Goal: Task Accomplishment & Management: Use online tool/utility

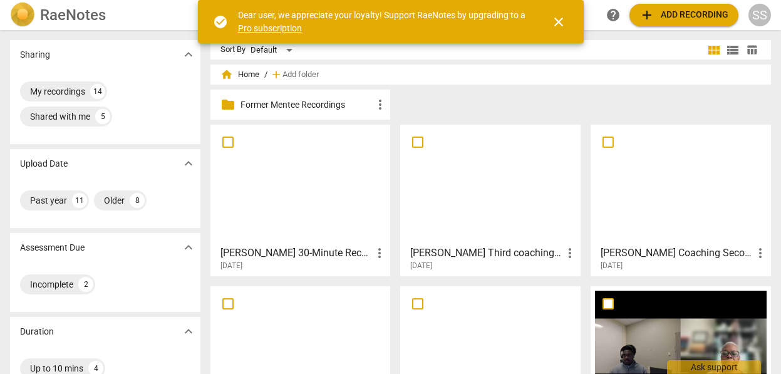
click at [129, 12] on div "RaeNotes" at bounding box center [104, 15] width 188 height 25
click at [347, 70] on div "home Home / add Add folder" at bounding box center [491, 75] width 541 height 20
click at [559, 19] on span "close" at bounding box center [558, 21] width 15 height 15
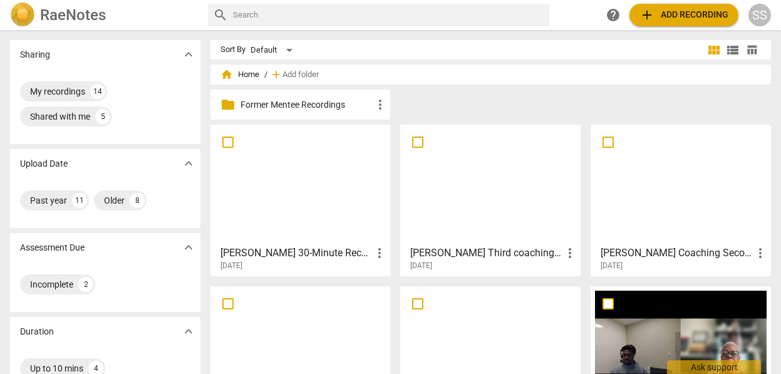
click at [309, 18] on input "text" at bounding box center [388, 15] width 311 height 20
type input "lovisa"
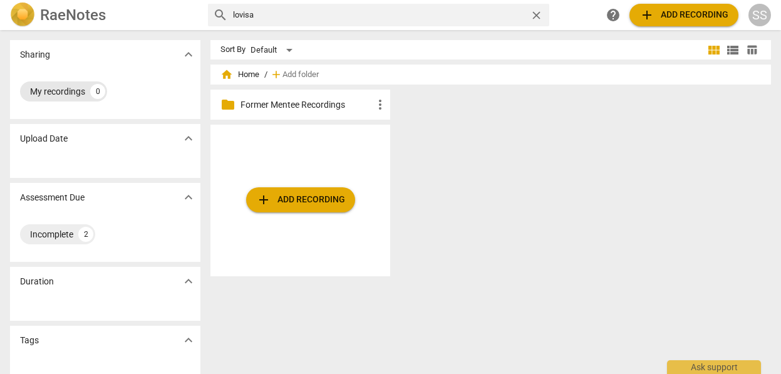
click at [70, 87] on div "My recordings" at bounding box center [57, 91] width 55 height 13
click at [251, 72] on span "home Home" at bounding box center [240, 74] width 39 height 13
click at [226, 76] on span "home" at bounding box center [227, 74] width 13 height 13
click at [123, 100] on div "My recordings 0" at bounding box center [105, 91] width 170 height 25
click at [55, 99] on div "My recordings 0" at bounding box center [63, 91] width 87 height 20
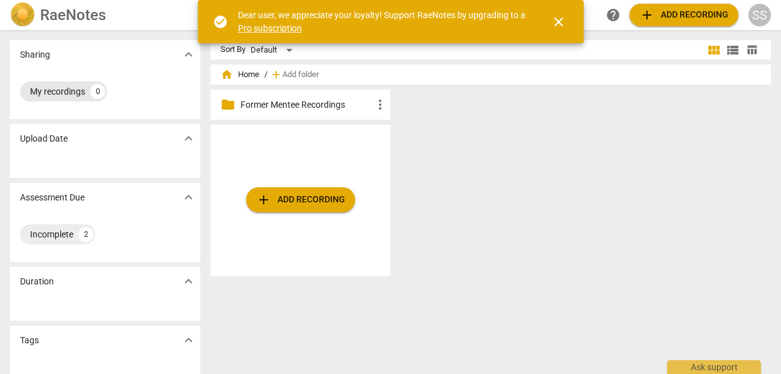
click at [51, 85] on div "My recordings" at bounding box center [57, 91] width 55 height 13
click at [560, 19] on span "close" at bounding box center [558, 21] width 15 height 15
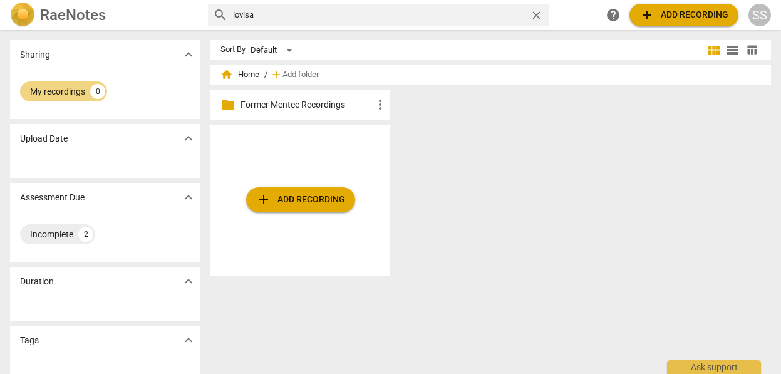
click at [249, 71] on span "home Home" at bounding box center [240, 74] width 39 height 13
click at [65, 90] on div "My recordings" at bounding box center [57, 91] width 55 height 13
click at [279, 13] on input "lovisa" at bounding box center [379, 15] width 292 height 20
type input "l"
type input "[PERSON_NAME]"
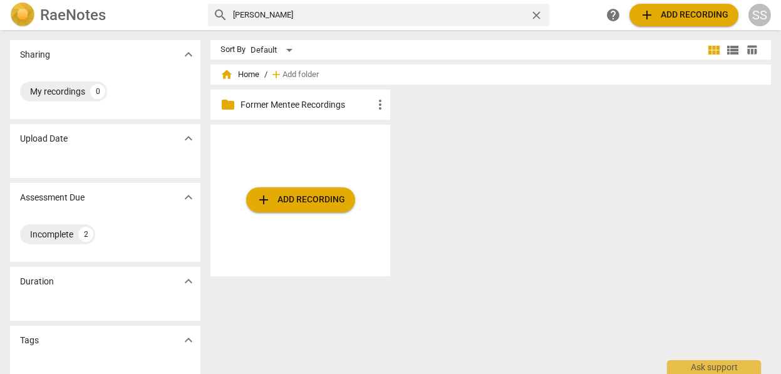
click at [52, 14] on h2 "RaeNotes" at bounding box center [73, 15] width 66 height 18
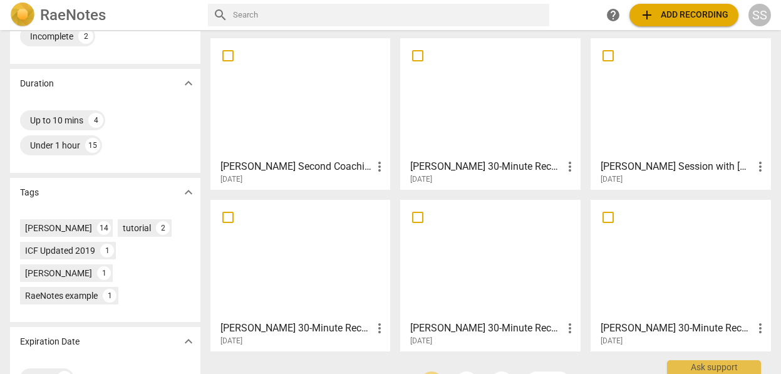
scroll to position [285, 0]
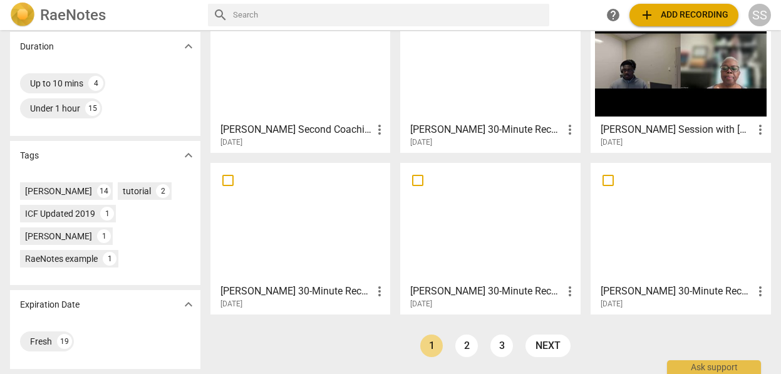
click at [375, 287] on span "more_vert" at bounding box center [379, 291] width 15 height 15
click at [391, 289] on li "Move" at bounding box center [394, 291] width 48 height 30
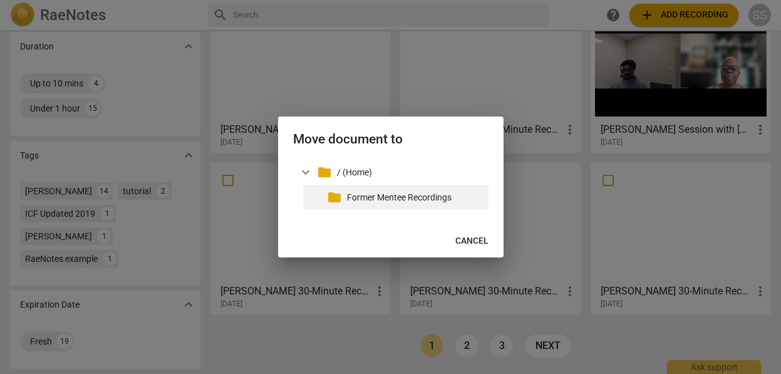
click at [375, 191] on p "Former Mentee Recordings" at bounding box center [415, 197] width 137 height 13
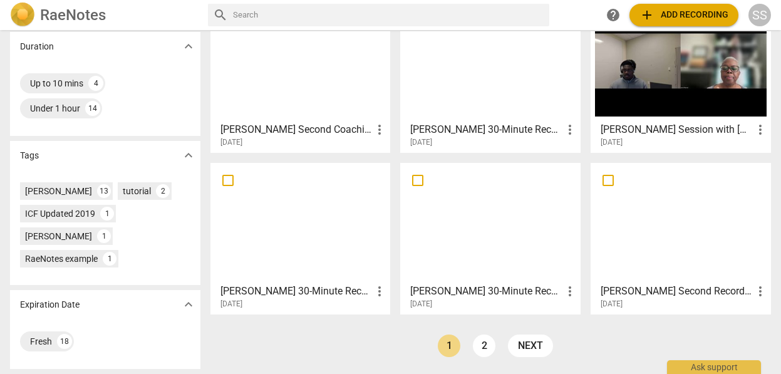
click at [375, 291] on span "more_vert" at bounding box center [379, 291] width 15 height 15
click at [387, 290] on li "Move" at bounding box center [394, 291] width 48 height 30
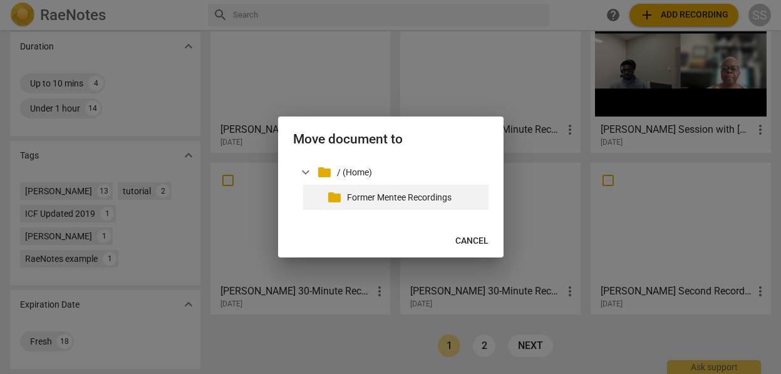
click at [372, 199] on p "Former Mentee Recordings" at bounding box center [415, 197] width 137 height 13
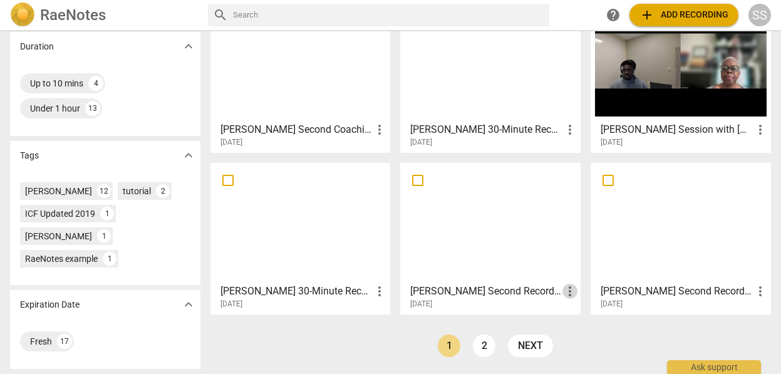
click at [567, 290] on span "more_vert" at bounding box center [570, 291] width 15 height 15
click at [575, 288] on li "Move" at bounding box center [583, 291] width 48 height 30
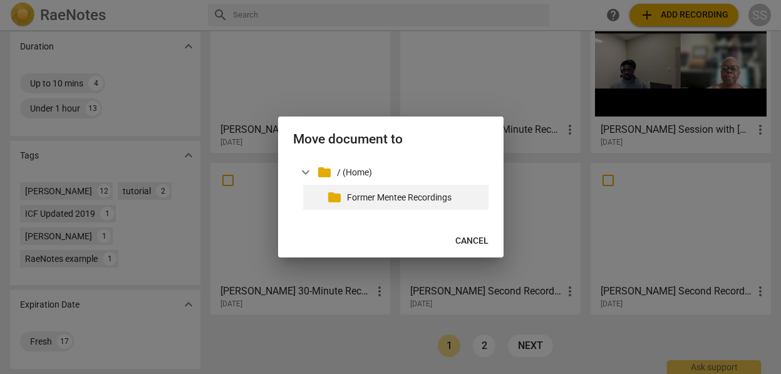
click at [415, 195] on p "Former Mentee Recordings" at bounding box center [415, 197] width 137 height 13
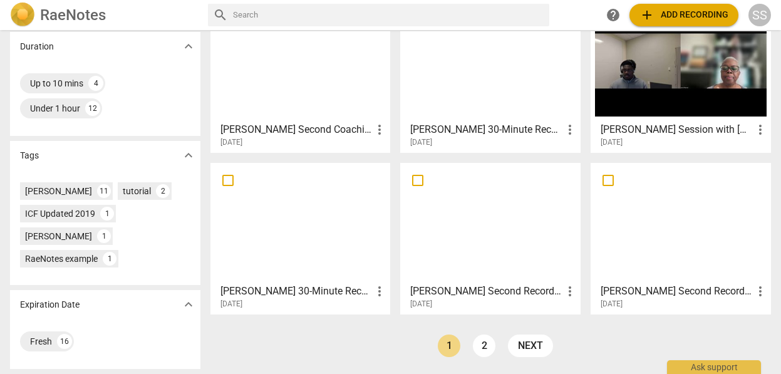
click at [568, 289] on span "more_vert" at bounding box center [570, 291] width 15 height 15
click at [577, 288] on li "Move" at bounding box center [583, 291] width 48 height 30
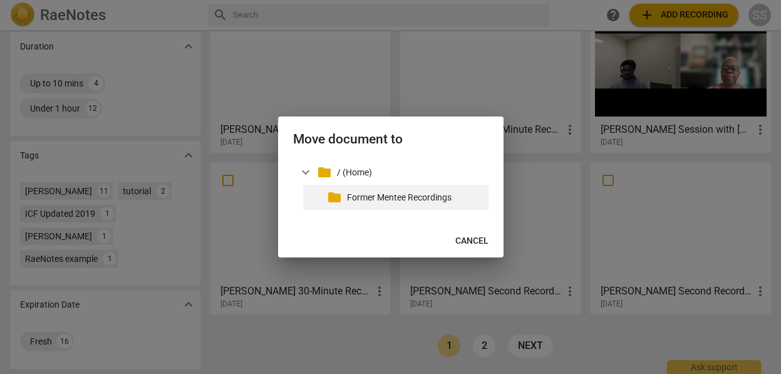
click at [428, 198] on p "Former Mentee Recordings" at bounding box center [415, 197] width 137 height 13
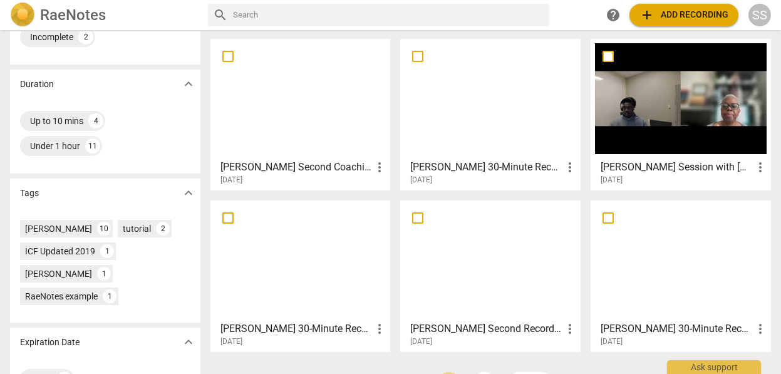
scroll to position [246, 0]
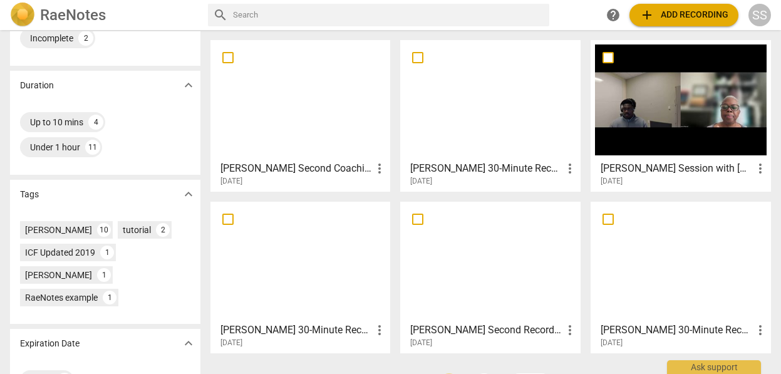
click at [756, 165] on span "more_vert" at bounding box center [760, 168] width 15 height 15
click at [750, 165] on li "Move" at bounding box center [747, 168] width 48 height 30
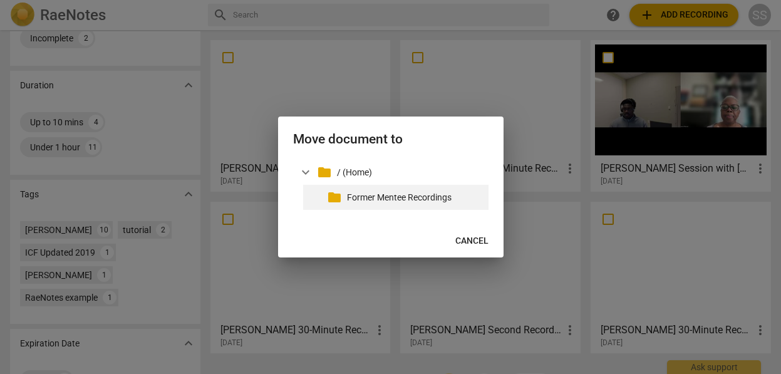
click at [410, 199] on p "Former Mentee Recordings" at bounding box center [415, 197] width 137 height 13
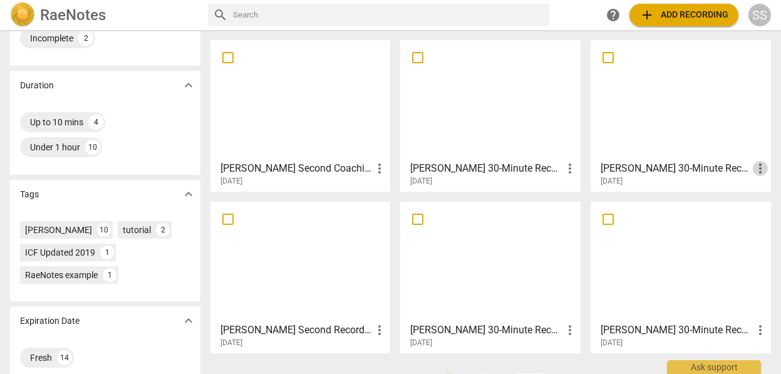
click at [756, 161] on span "more_vert" at bounding box center [760, 168] width 15 height 15
click at [754, 167] on li "Move" at bounding box center [747, 168] width 48 height 30
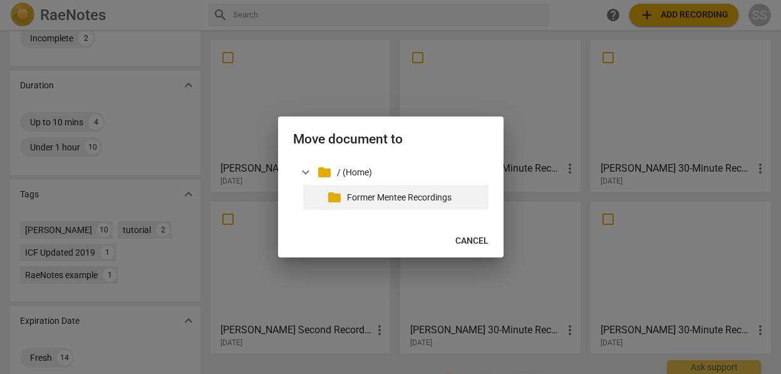
click at [415, 197] on p "Former Mentee Recordings" at bounding box center [415, 197] width 137 height 13
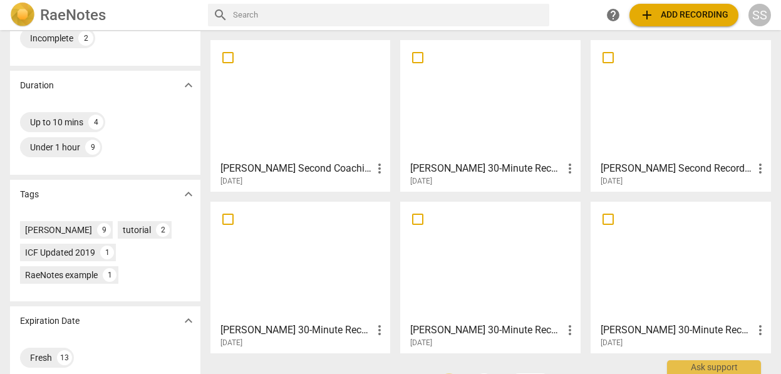
click at [756, 165] on span "more_vert" at bounding box center [760, 168] width 15 height 15
click at [756, 166] on li "Move" at bounding box center [747, 168] width 48 height 30
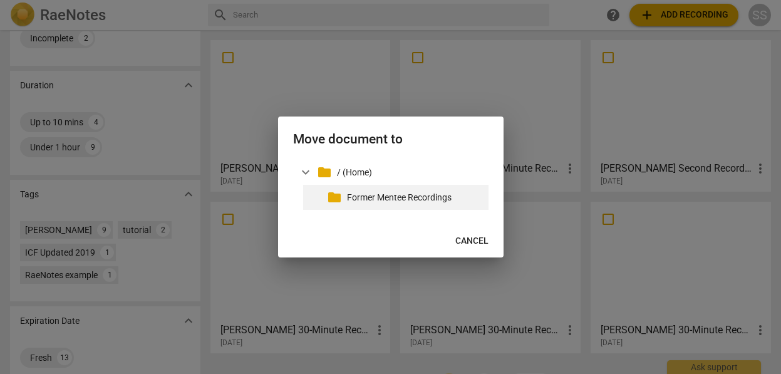
click at [382, 193] on p "Former Mentee Recordings" at bounding box center [415, 197] width 137 height 13
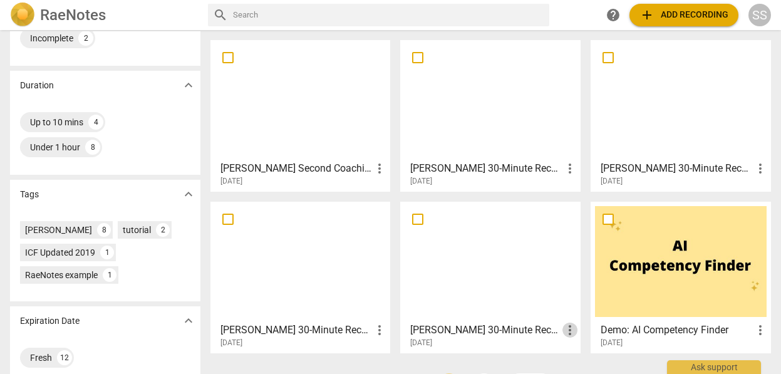
click at [567, 323] on span "more_vert" at bounding box center [570, 330] width 15 height 15
click at [579, 310] on li "Move" at bounding box center [583, 314] width 48 height 30
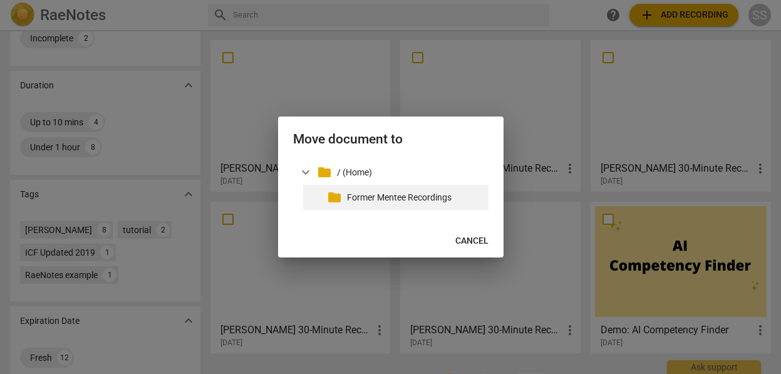
click at [387, 196] on p "Former Mentee Recordings" at bounding box center [415, 197] width 137 height 13
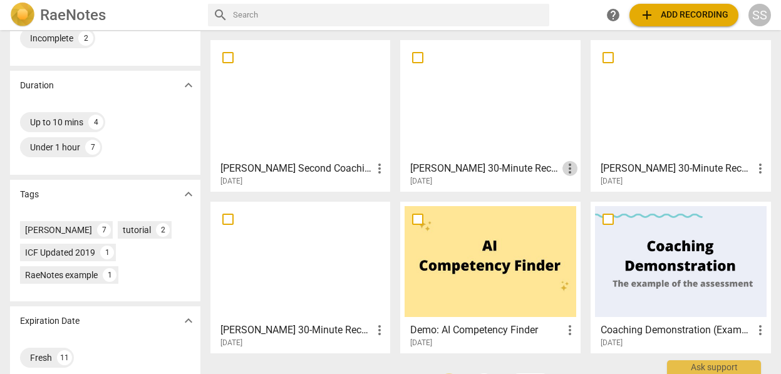
click at [565, 165] on span "more_vert" at bounding box center [570, 168] width 15 height 15
click at [581, 166] on li "Move" at bounding box center [583, 168] width 48 height 30
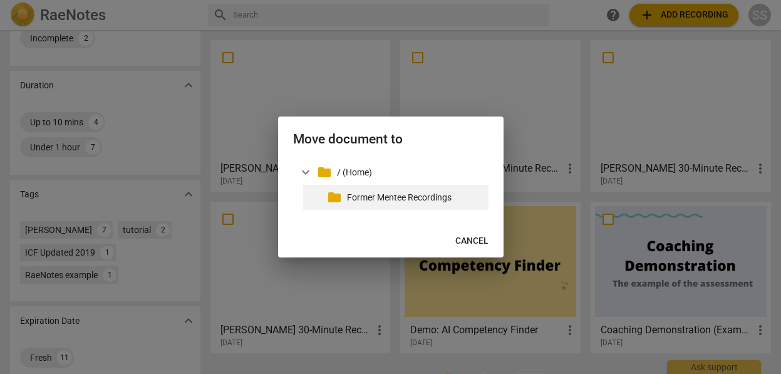
click at [383, 191] on p "Former Mentee Recordings" at bounding box center [415, 197] width 137 height 13
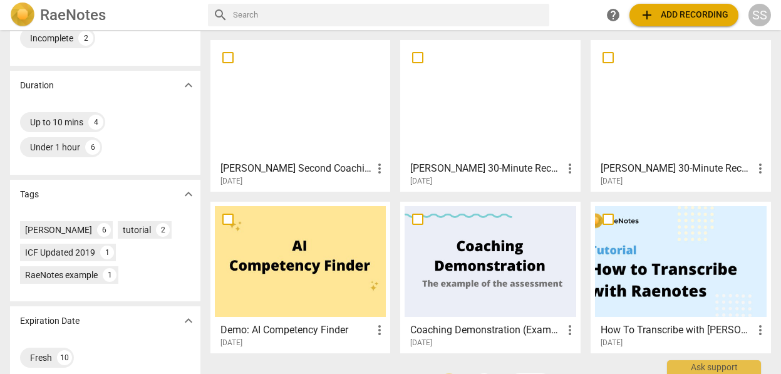
click at [568, 163] on span "more_vert" at bounding box center [570, 168] width 15 height 15
click at [580, 169] on li "Move" at bounding box center [583, 168] width 48 height 30
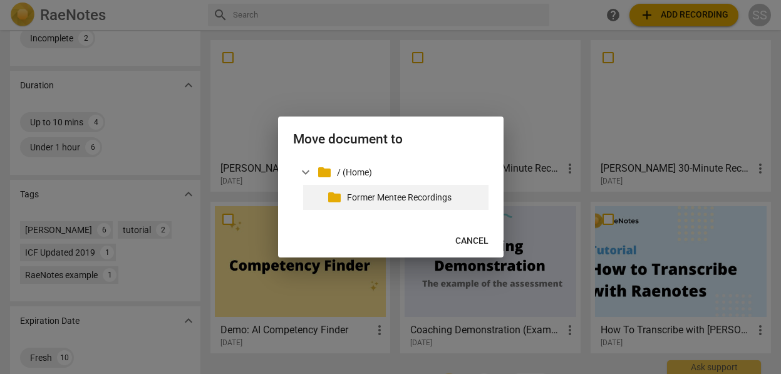
click at [408, 194] on p "Former Mentee Recordings" at bounding box center [415, 197] width 137 height 13
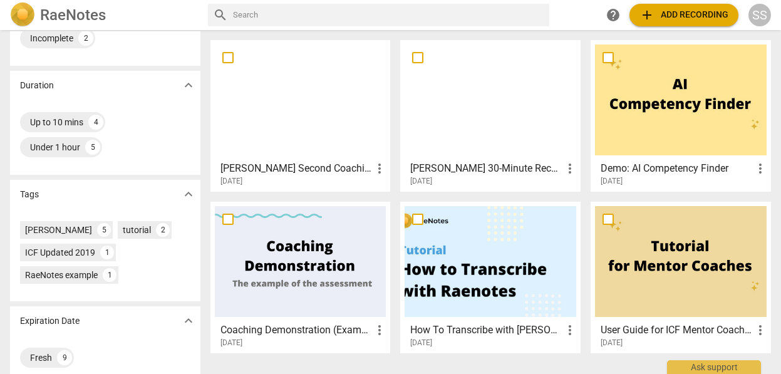
click at [565, 161] on span "more_vert" at bounding box center [570, 168] width 15 height 15
click at [578, 162] on li "Move" at bounding box center [583, 168] width 48 height 30
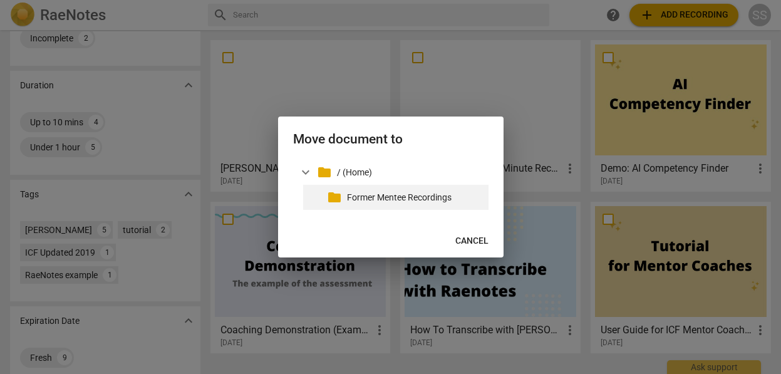
click at [433, 196] on p "Former Mentee Recordings" at bounding box center [415, 197] width 137 height 13
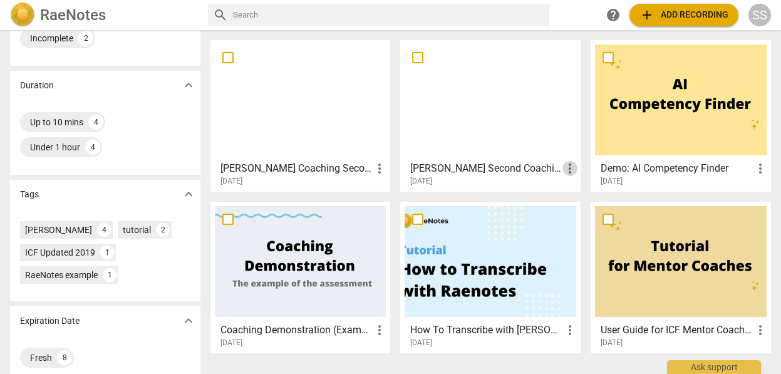
click at [568, 165] on span "more_vert" at bounding box center [570, 168] width 15 height 15
click at [576, 168] on li "Move" at bounding box center [583, 168] width 48 height 30
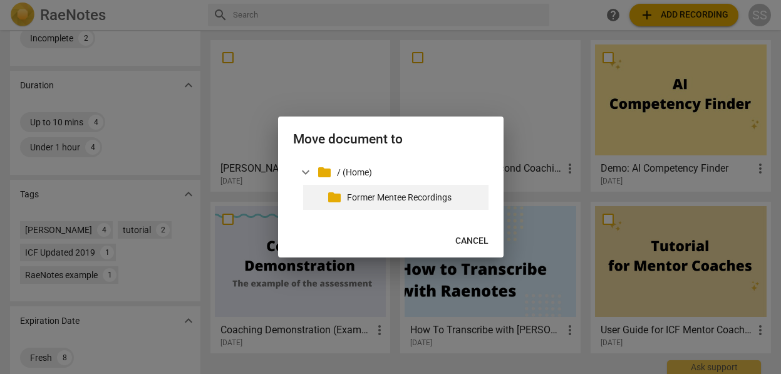
click at [428, 197] on p "Former Mentee Recordings" at bounding box center [415, 197] width 137 height 13
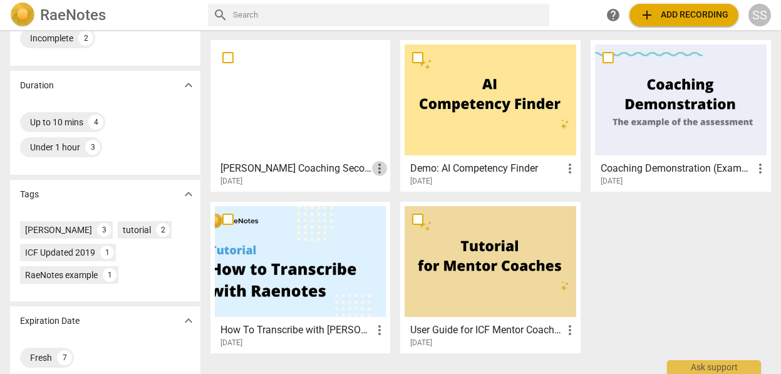
click at [383, 167] on span "more_vert" at bounding box center [379, 168] width 15 height 15
click at [394, 165] on li "Move" at bounding box center [394, 168] width 48 height 30
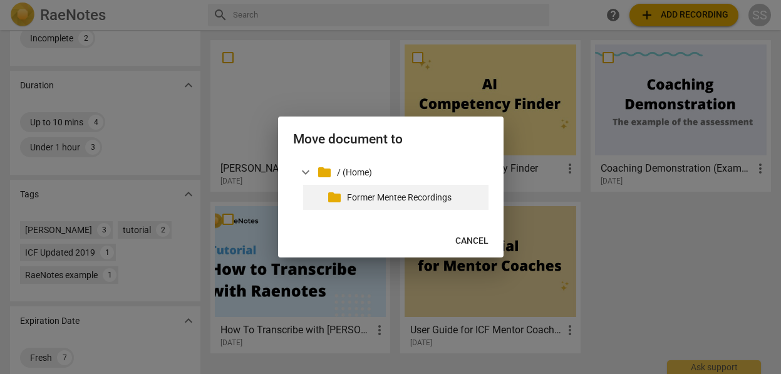
click at [389, 194] on p "Former Mentee Recordings" at bounding box center [415, 197] width 137 height 13
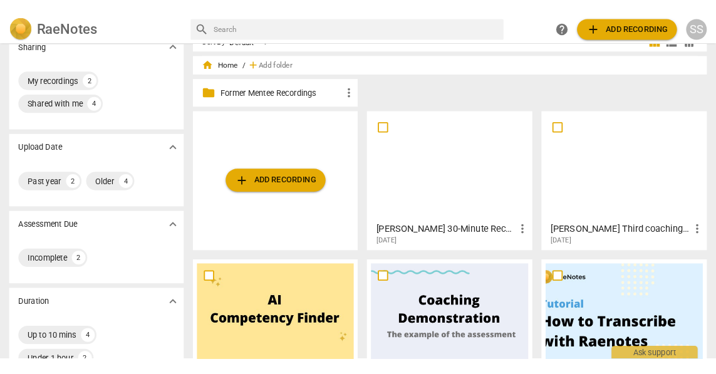
scroll to position [0, 0]
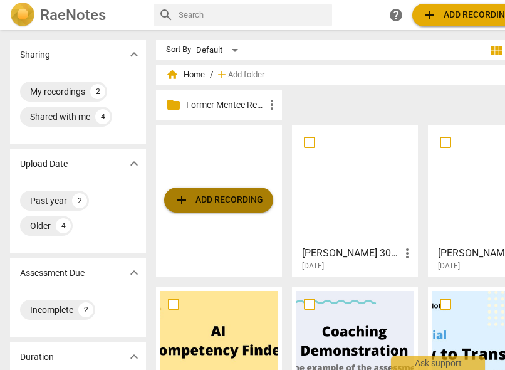
click at [236, 201] on span "add Add recording" at bounding box center [218, 199] width 89 height 15
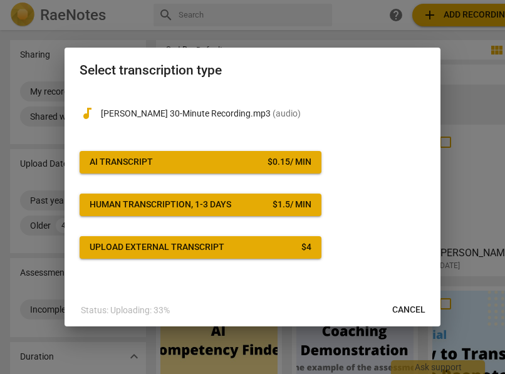
click at [310, 160] on div "$ 0.15 / min" at bounding box center [290, 162] width 44 height 13
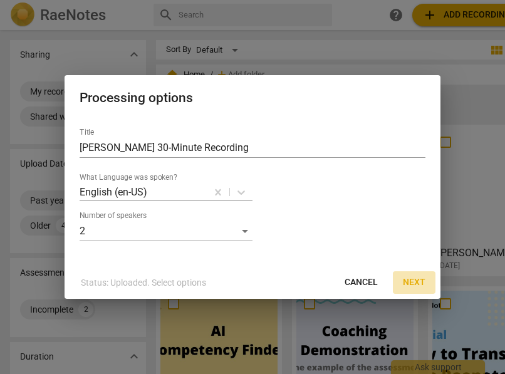
click at [413, 281] on span "Next" at bounding box center [414, 282] width 23 height 13
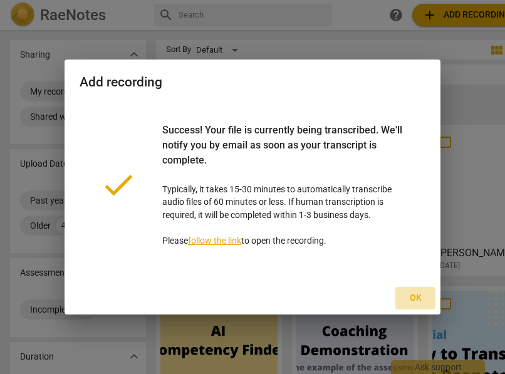
click at [412, 294] on span "Ok" at bounding box center [415, 298] width 20 height 13
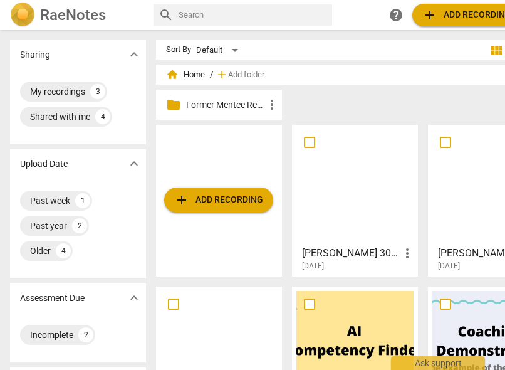
click at [341, 185] on div at bounding box center [354, 184] width 117 height 111
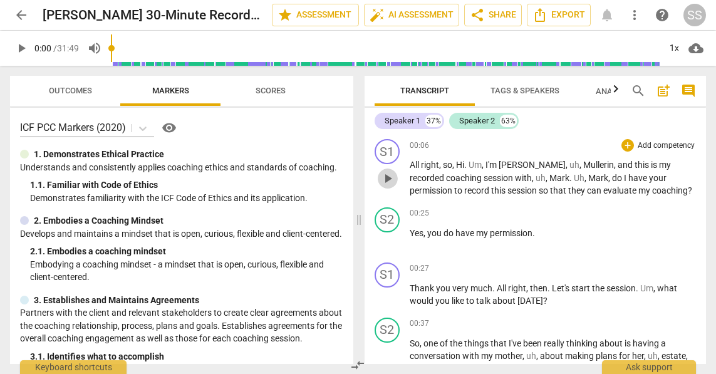
click at [387, 172] on span "play_arrow" at bounding box center [387, 178] width 15 height 15
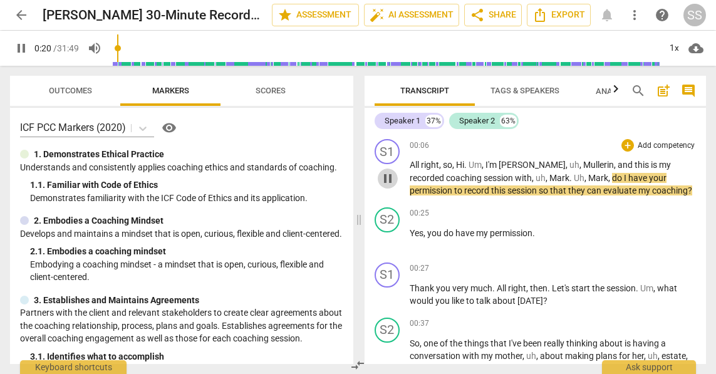
click at [388, 179] on span "pause" at bounding box center [387, 178] width 15 height 15
type input "21"
click at [392, 115] on div "Speaker 1" at bounding box center [403, 121] width 36 height 13
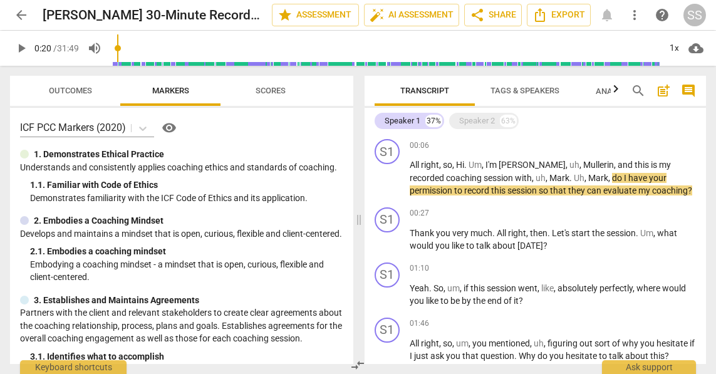
click at [506, 89] on span "Tags & Speakers" at bounding box center [525, 90] width 69 height 9
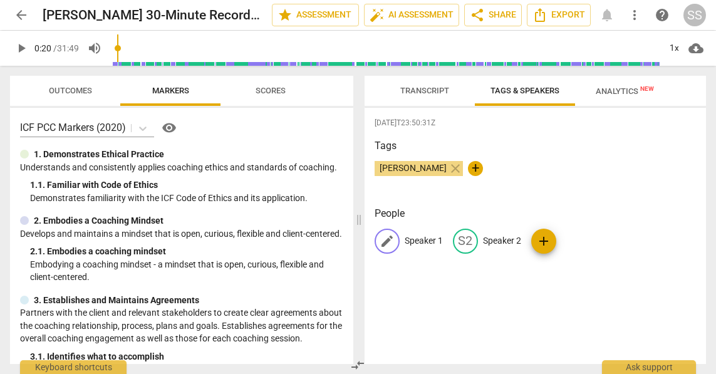
click at [415, 237] on p "Speaker 1" at bounding box center [424, 240] width 38 height 13
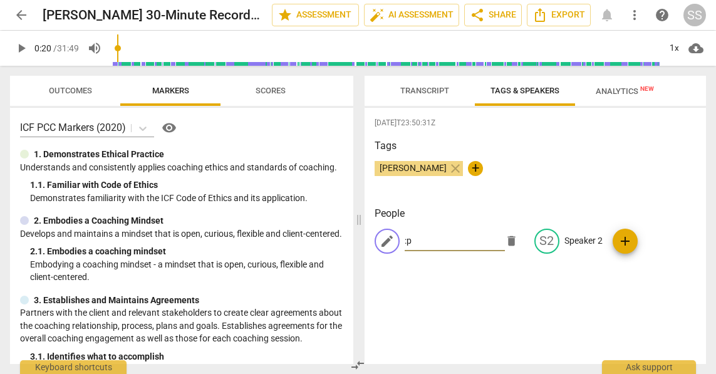
type input ":"
type input "Lovisa"
click at [580, 241] on p "Speaker 2" at bounding box center [584, 240] width 38 height 13
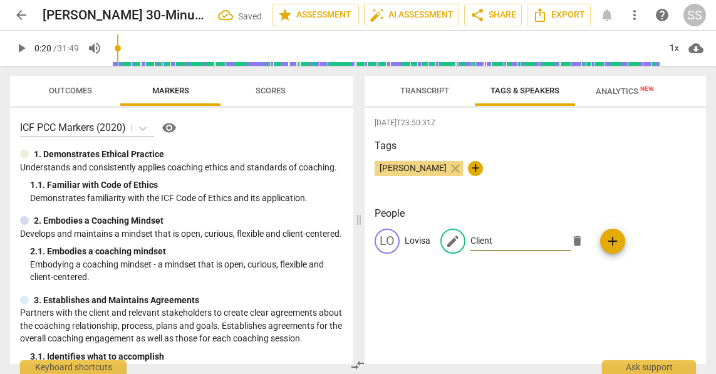
type input "Client"
click at [687, 256] on div "LO Lovisa edit Client delete add" at bounding box center [536, 246] width 322 height 35
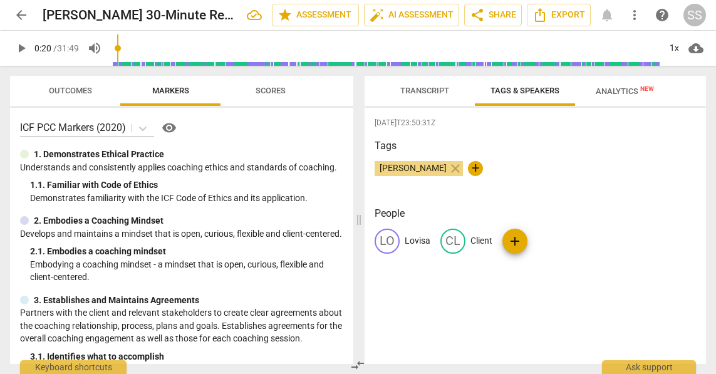
click at [422, 86] on span "Transcript" at bounding box center [424, 90] width 49 height 9
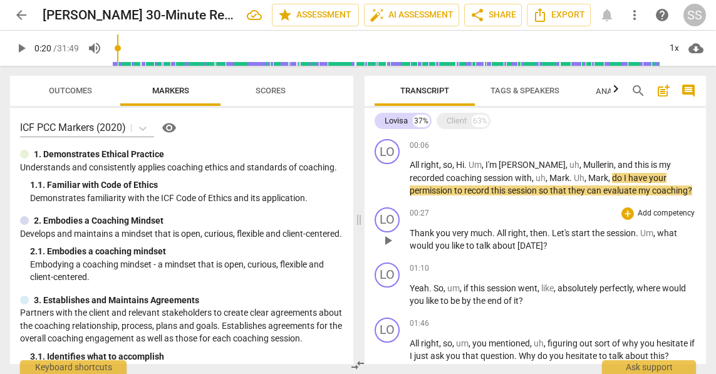
click at [387, 240] on span "play_arrow" at bounding box center [387, 240] width 15 height 15
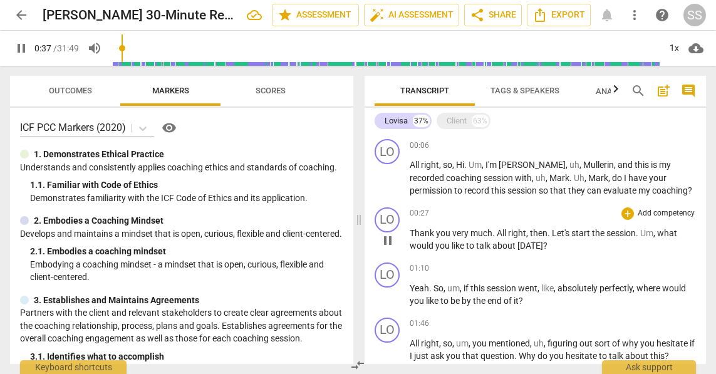
click at [384, 242] on span "pause" at bounding box center [387, 240] width 15 height 15
click at [392, 179] on span "play_arrow" at bounding box center [387, 178] width 15 height 15
click at [388, 217] on div "LO" at bounding box center [387, 219] width 25 height 25
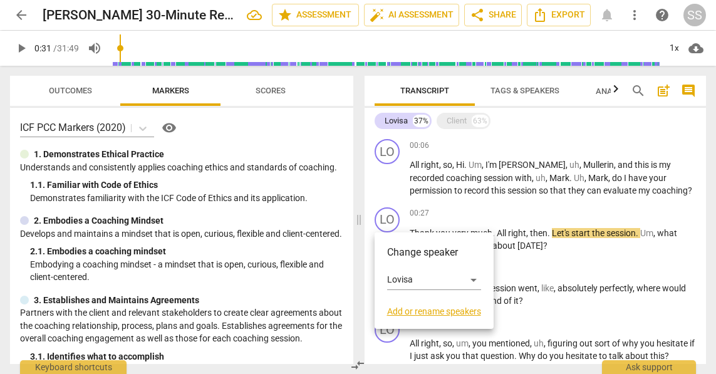
click at [453, 202] on div at bounding box center [358, 187] width 716 height 374
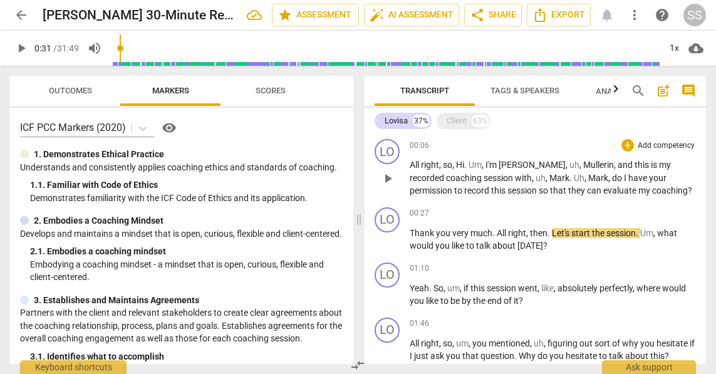
click at [391, 174] on span "play_arrow" at bounding box center [387, 178] width 15 height 15
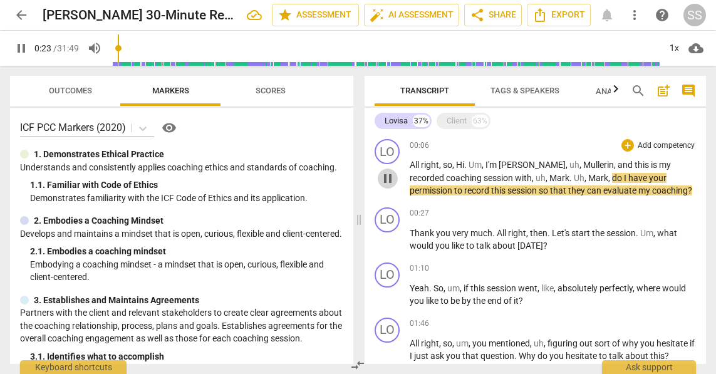
click at [388, 179] on span "pause" at bounding box center [387, 178] width 15 height 15
type input "24"
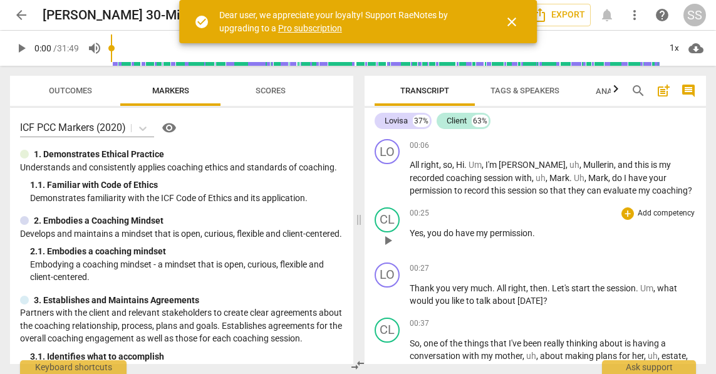
click at [387, 237] on span "play_arrow" at bounding box center [387, 240] width 15 height 15
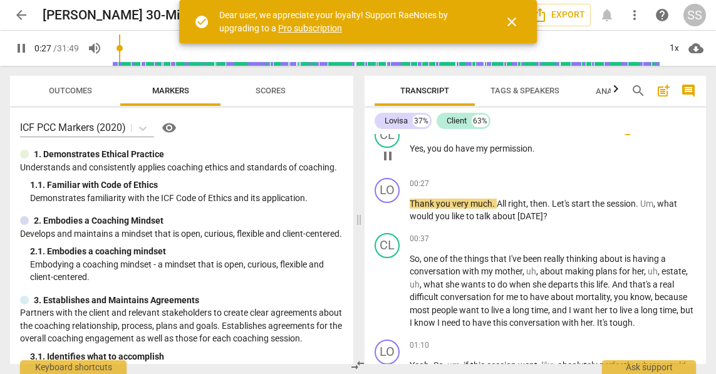
scroll to position [98, 0]
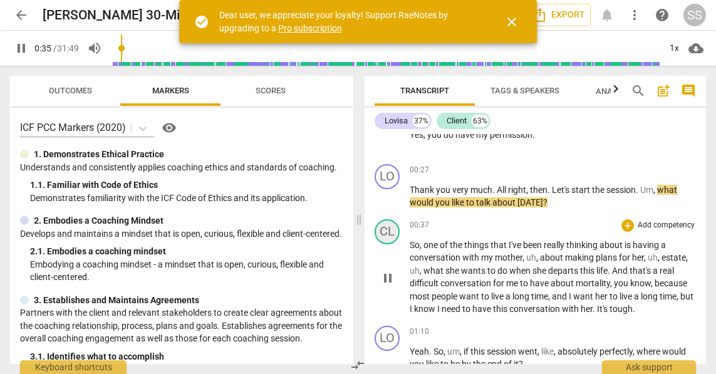
click at [385, 231] on div "CL" at bounding box center [387, 231] width 25 height 25
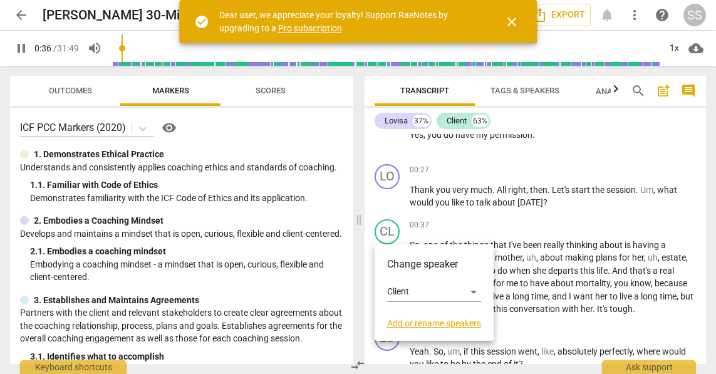
click at [385, 231] on div at bounding box center [358, 187] width 716 height 374
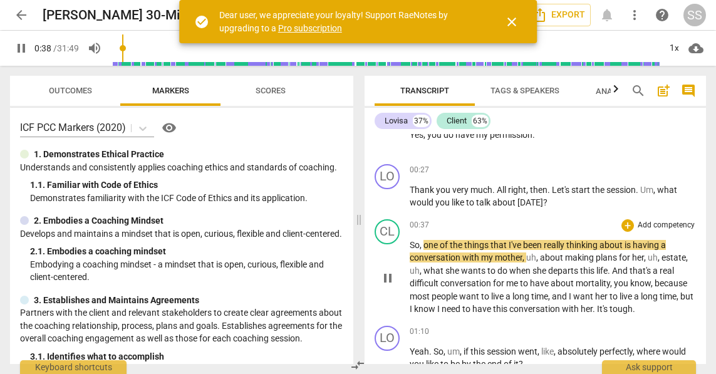
click at [388, 281] on span "pause" at bounding box center [387, 278] width 15 height 15
type input "39"
click at [655, 169] on p "Add competency" at bounding box center [667, 170] width 60 height 11
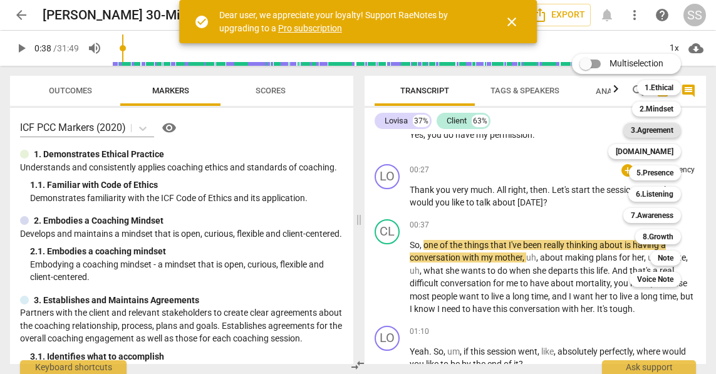
click at [656, 129] on b "3.Agreement" at bounding box center [652, 130] width 43 height 15
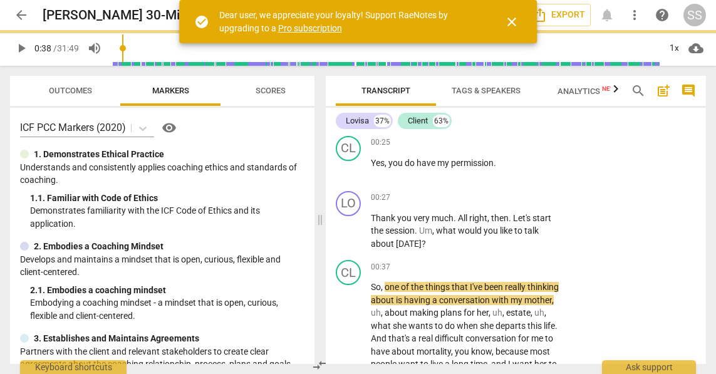
scroll to position [125, 0]
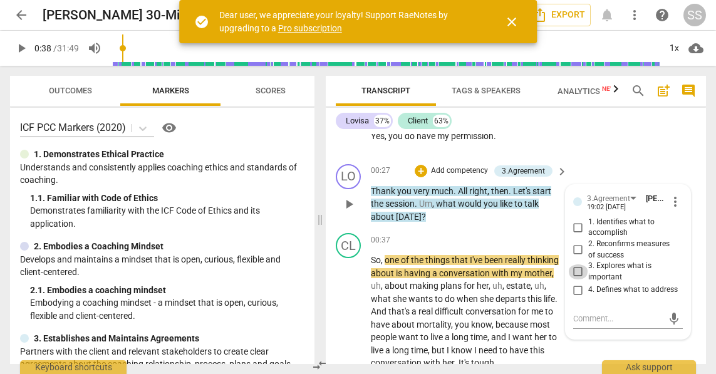
click at [576, 271] on input "3. Explores what is important" at bounding box center [578, 271] width 20 height 15
checkbox input "true"
click at [618, 163] on div "LO play_arrow pause 00:27 + Add competency 3.Agreement keyboard_arrow_right Tha…" at bounding box center [516, 194] width 380 height 70
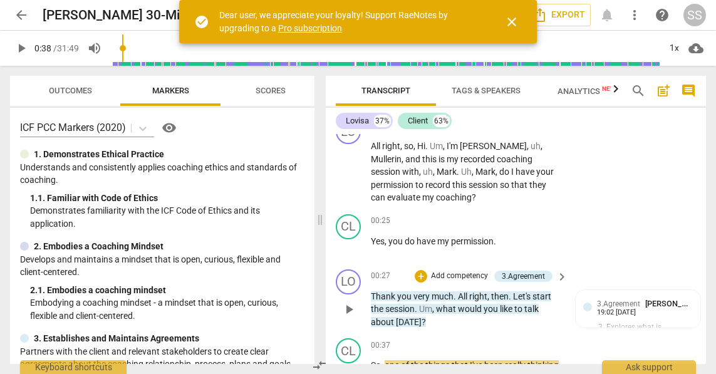
scroll to position [0, 0]
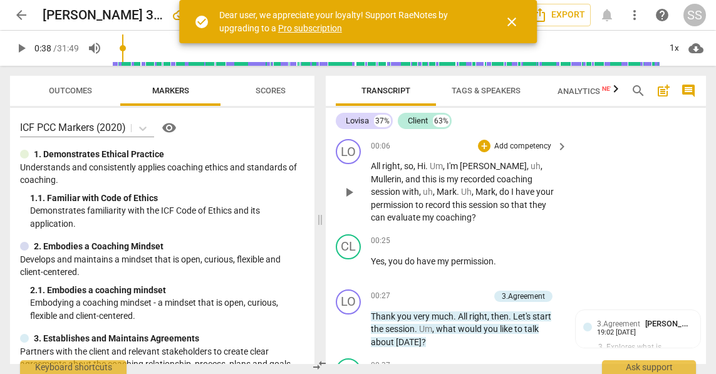
click at [524, 145] on p "Add competency" at bounding box center [523, 146] width 60 height 11
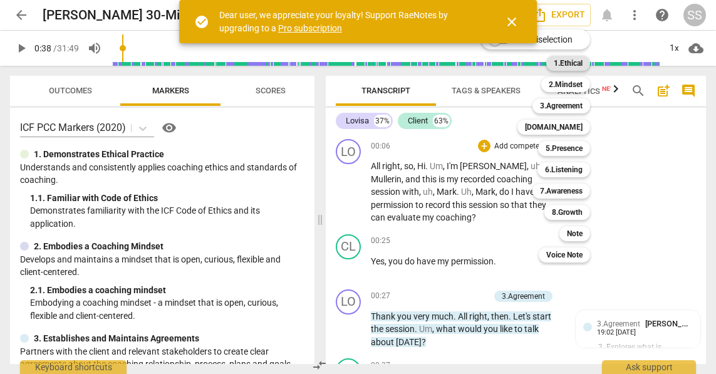
click at [580, 58] on b "1.Ethical" at bounding box center [568, 63] width 29 height 15
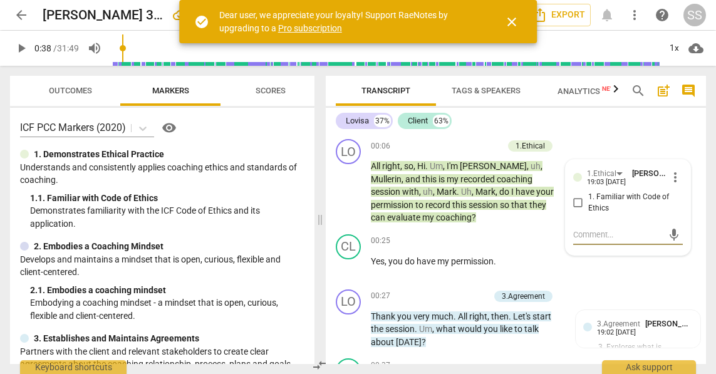
type textarea "T"
type textarea "Th"
type textarea "The"
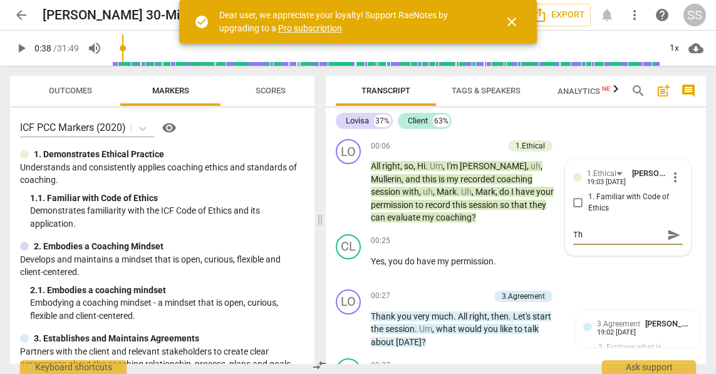
type textarea "The"
type textarea "The C"
type textarea "The Co"
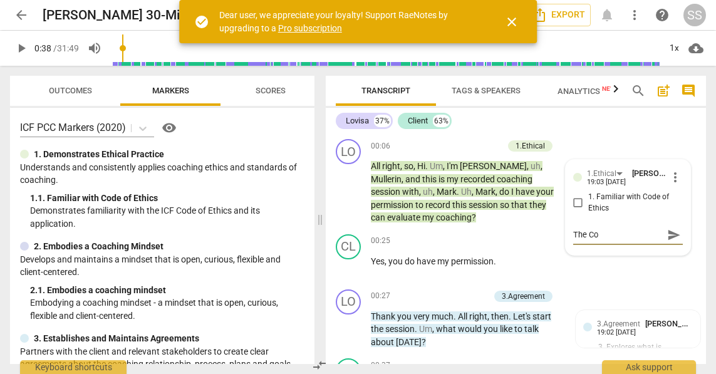
type textarea "The Coa"
type textarea "The Coac"
type textarea "The Coach"
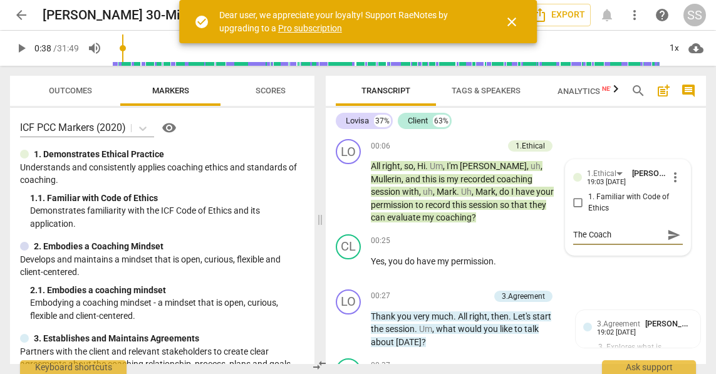
type textarea "The Coach"
type textarea "The Coach a"
type textarea "The Coach as"
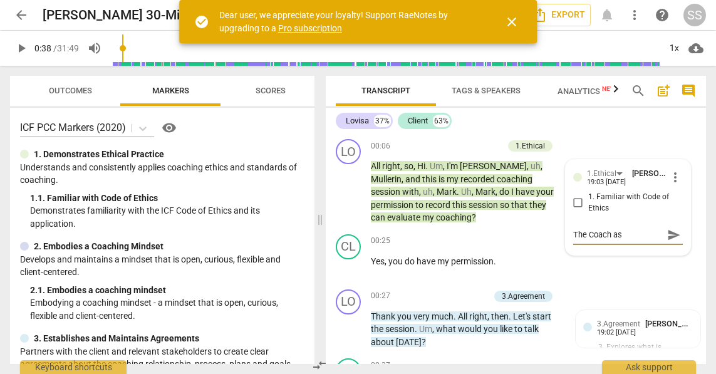
type textarea "The Coach ask"
type textarea "The Coach asks"
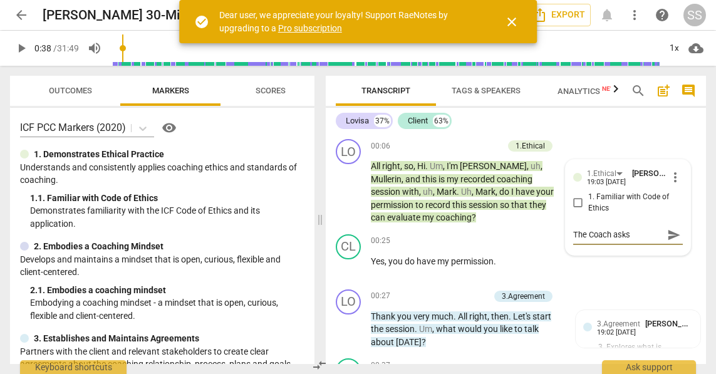
type textarea "The Coach asks"
type textarea "The Coach asks p"
type textarea "The Coach asks pe"
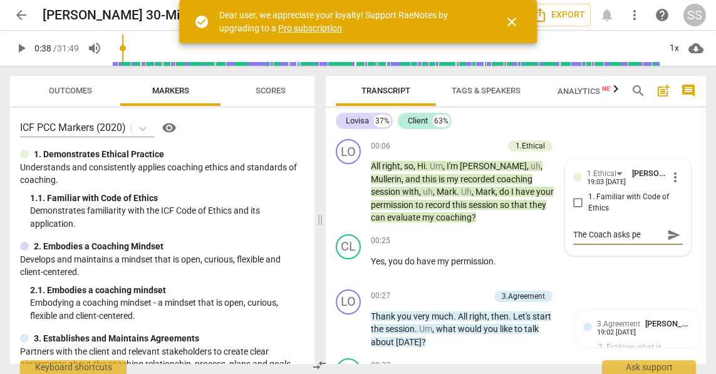
type textarea "The Coach asks per"
type textarea "The Coach asks perm"
type textarea "The Coach asks permi"
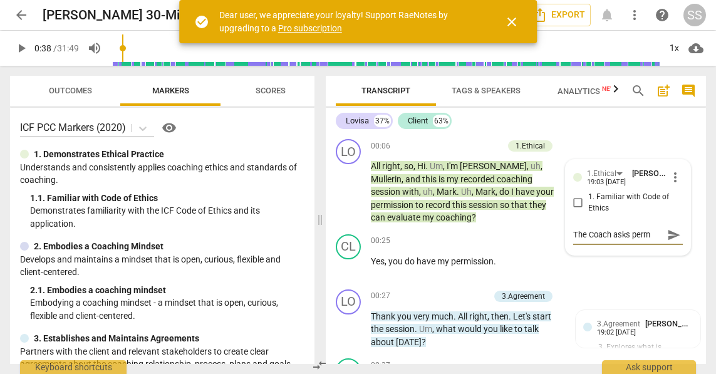
type textarea "The Coach asks permi"
type textarea "The Coach asks permis"
type textarea "The Coach asks permiss"
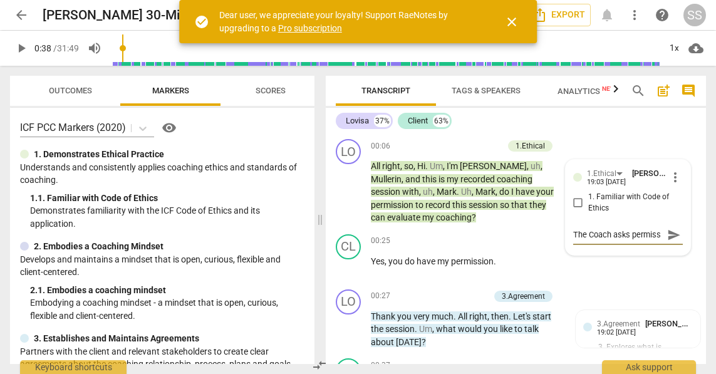
type textarea "The Coach asks permissi"
type textarea "The Coach asks permissio"
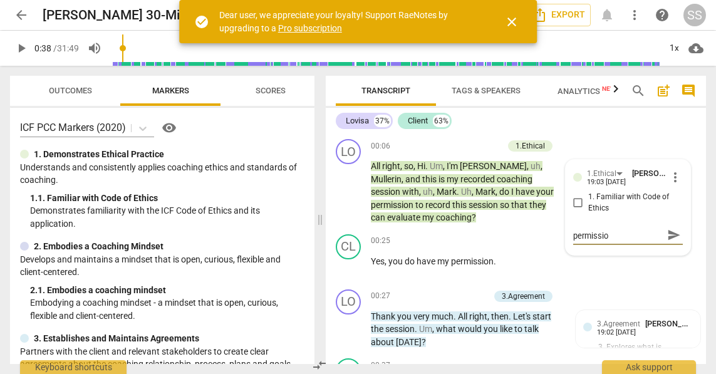
type textarea "The Coach asks permission"
type textarea "The Coach asks permission t"
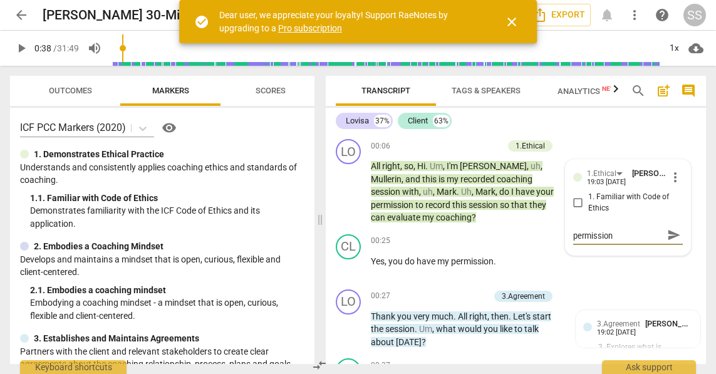
type textarea "The Coach asks permission t"
type textarea "The Coach asks permission to"
type textarea "The Coach asks permission to r"
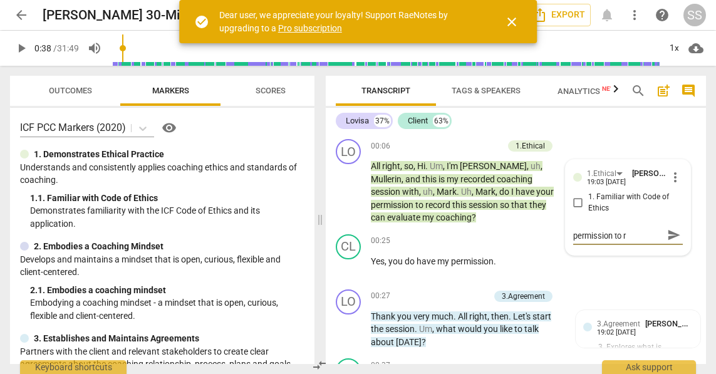
type textarea "The Coach asks permission to re"
type textarea "The Coach asks permission to rec"
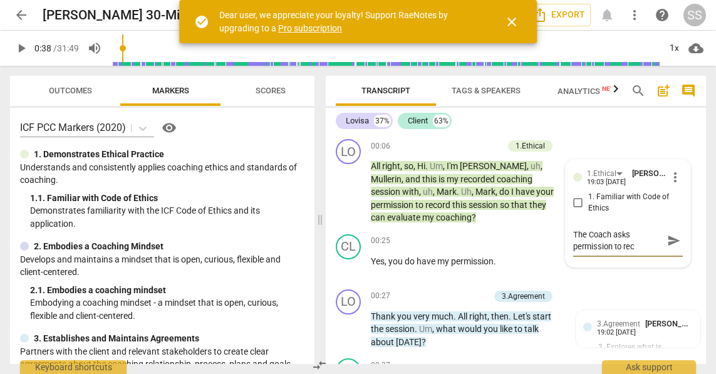
type textarea "The Coach asks permission to reco"
type textarea "The Coach asks permission to recor"
type textarea "The Coach asks permission to record"
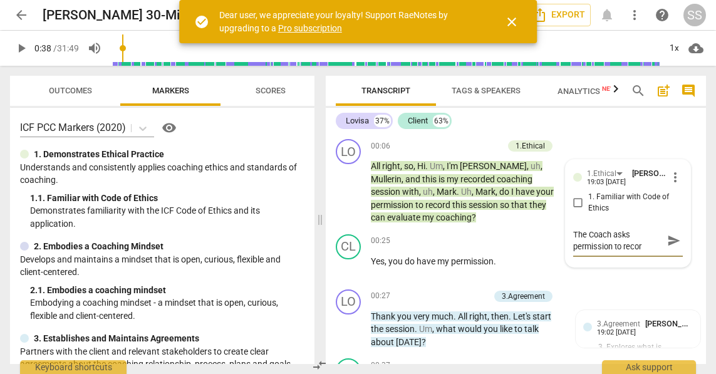
type textarea "The Coach asks permission to record"
type textarea "The Coach asks permission to record t"
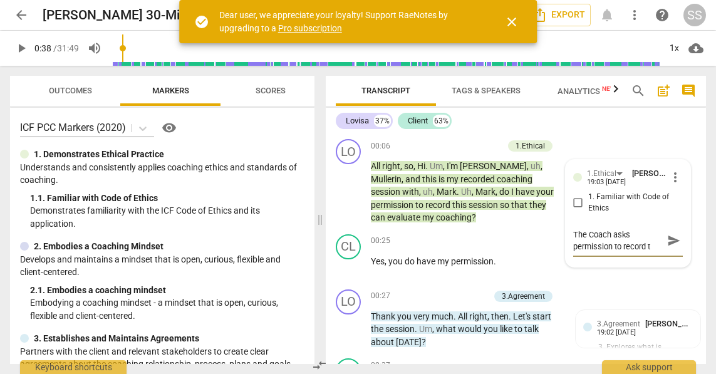
type textarea "The Coach asks permission to record th"
type textarea "The Coach asks permission to record the"
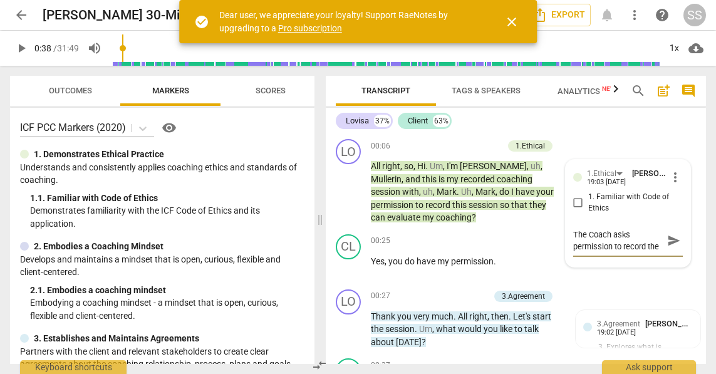
type textarea "The Coach asks permission to record the"
type textarea "The Coach asks permission to record the c"
type textarea "The Coach asks permission to record the co"
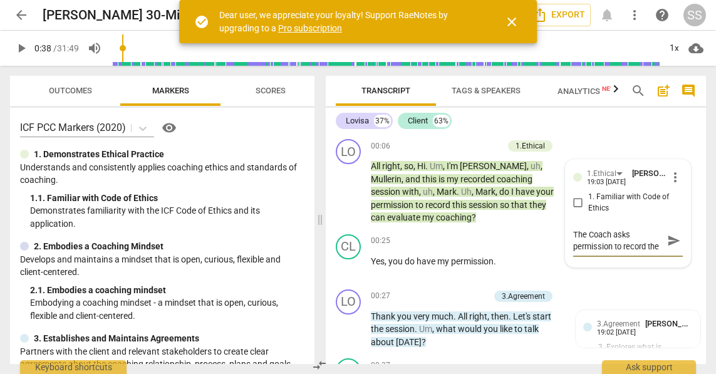
scroll to position [11, 0]
type textarea "The Coach asks permission to record the coa"
type textarea "The Coach asks permission to record the coac"
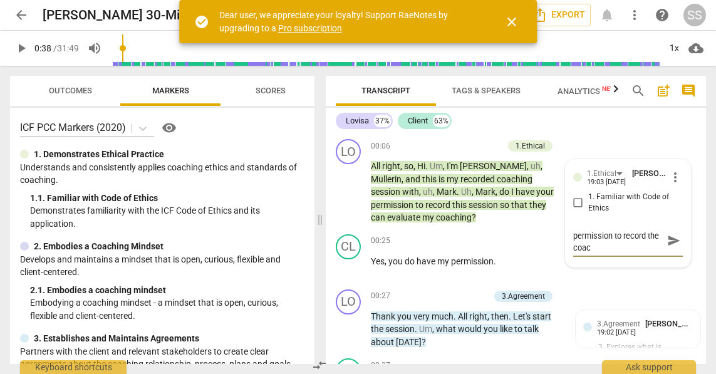
type textarea "The Coach asks permission to record the coach"
type textarea "The Coach asks permission to record the coachi"
type textarea "The Coach asks permission to record the coachin"
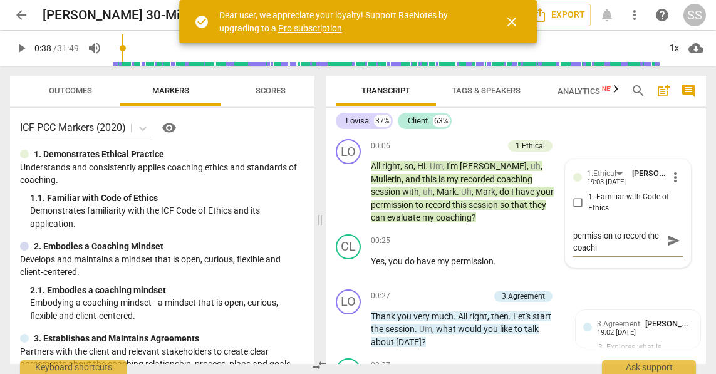
type textarea "The Coach asks permission to record the coachin"
type textarea "The Coach asks permission to record the coaching"
type textarea "The Coach asks permission to record the coaching s"
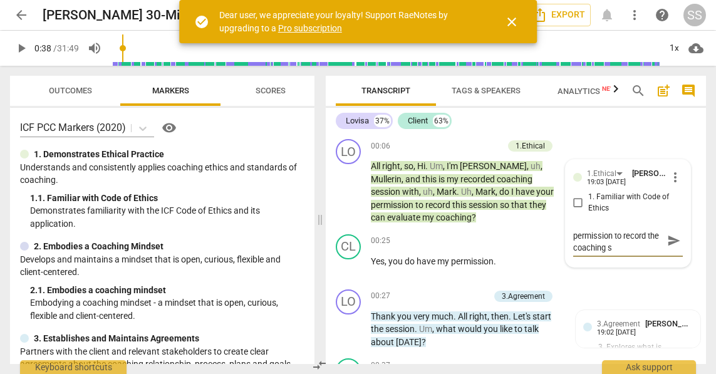
type textarea "The Coach asks permission to record the coaching se"
type textarea "The Coach asks permission to record the coaching ses"
type textarea "The Coach asks permission to record the coaching sess"
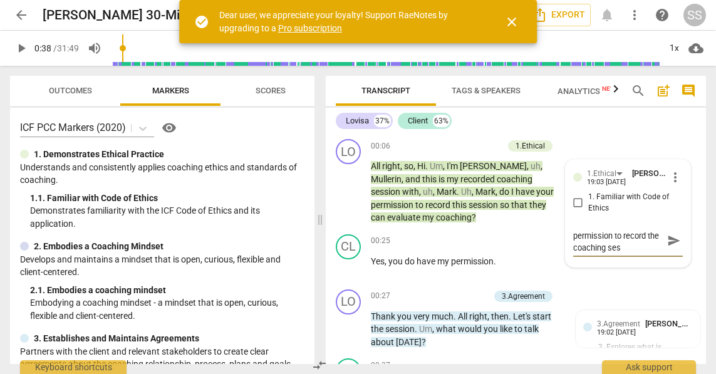
type textarea "The Coach asks permission to record the coaching sess"
type textarea "The Coach asks permission to record the coaching sessi"
type textarea "The Coach asks permission to record the coaching sessio"
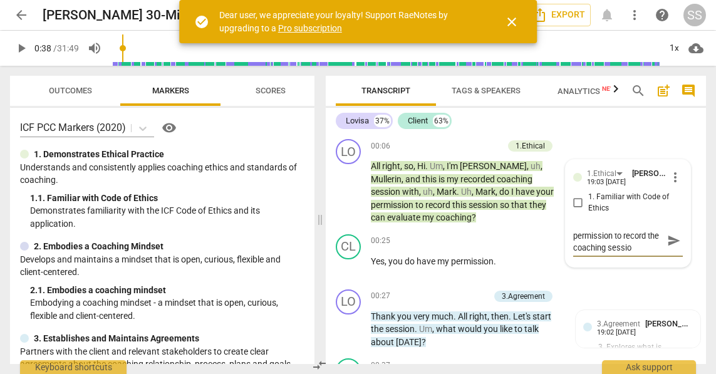
type textarea "The Coach asks permission to record the coaching session"
click at [437, 270] on div "00:25 + Add competency keyboard_arrow_right Yes , you do have my permission ." at bounding box center [470, 256] width 198 height 45
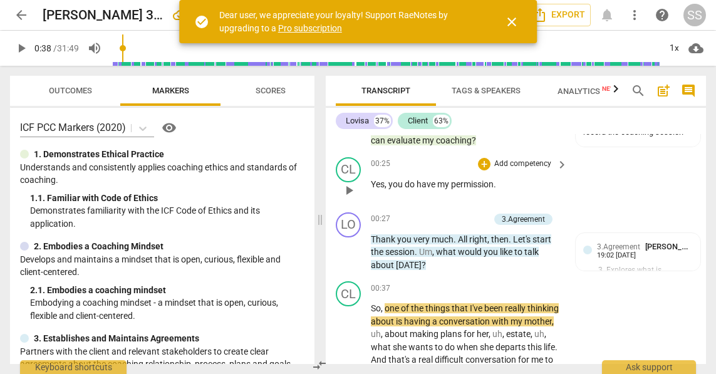
scroll to position [78, 0]
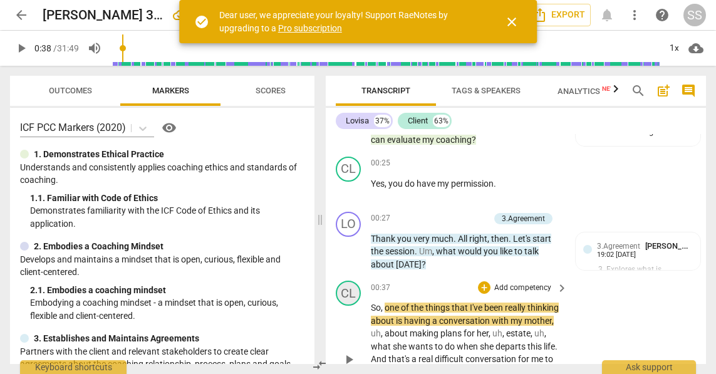
click at [346, 291] on div "CL" at bounding box center [348, 293] width 25 height 25
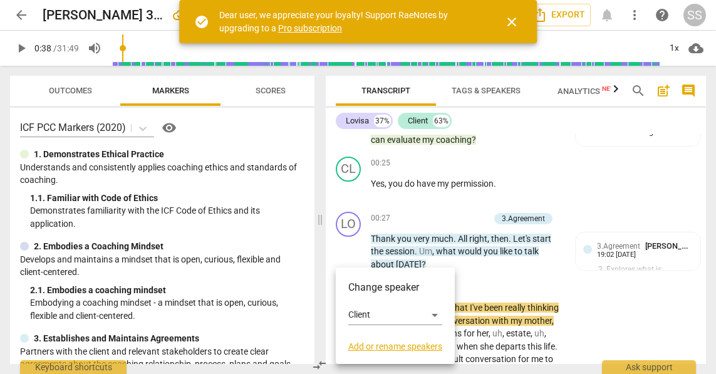
click at [512, 276] on div at bounding box center [358, 187] width 716 height 374
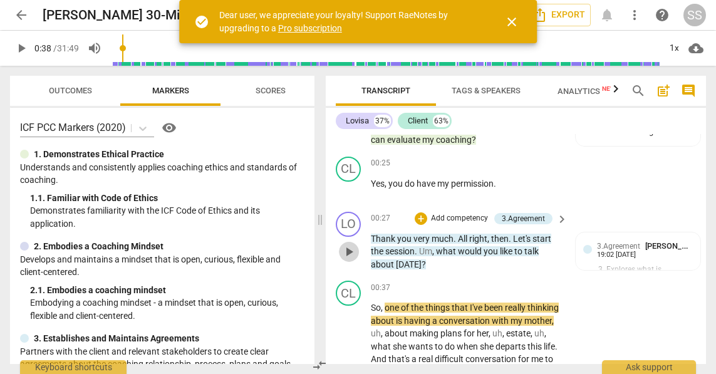
click at [352, 251] on span "play_arrow" at bounding box center [348, 251] width 15 height 15
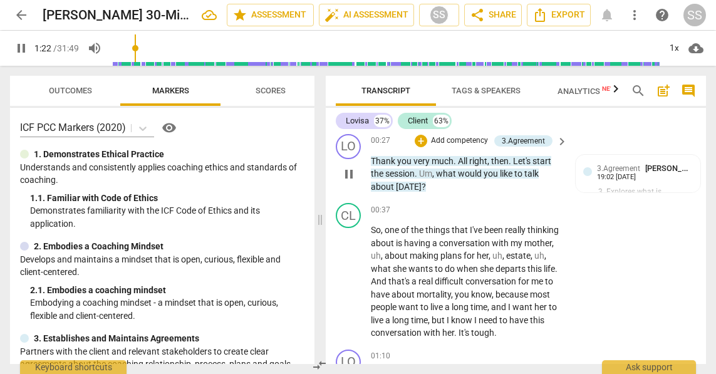
scroll to position [148, 0]
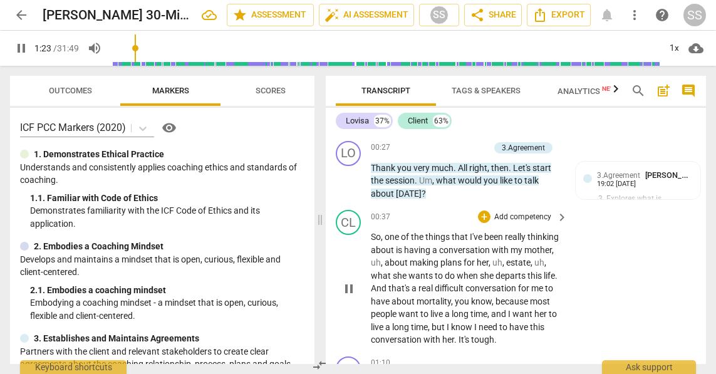
click at [347, 289] on span "pause" at bounding box center [348, 288] width 15 height 15
type input "84"
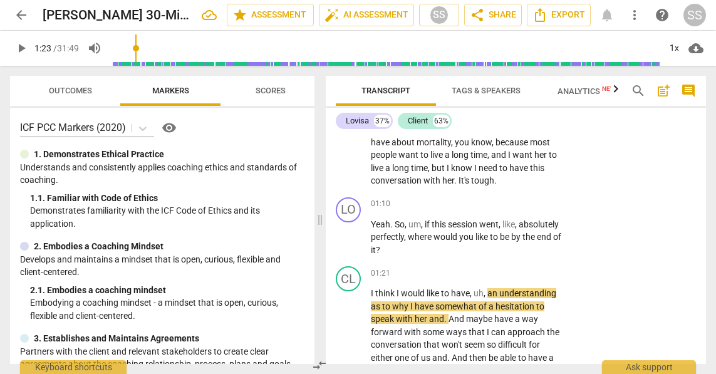
scroll to position [308, 0]
click at [534, 207] on div "LO play_arrow pause 01:10 + Add competency keyboard_arrow_right Yeah . So , um …" at bounding box center [516, 227] width 380 height 70
click at [538, 209] on p "Add competency" at bounding box center [523, 203] width 60 height 11
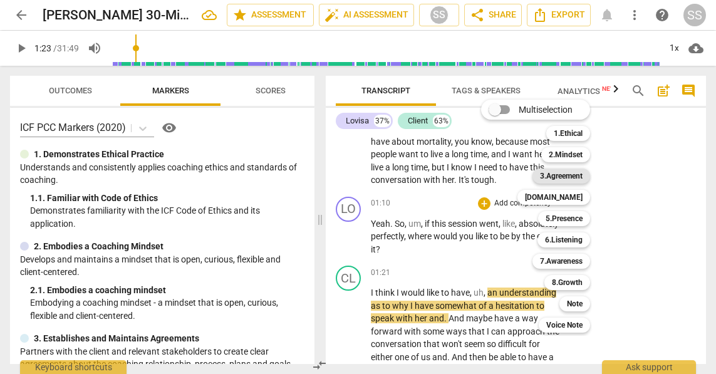
click at [579, 175] on b "3.Agreement" at bounding box center [561, 176] width 43 height 15
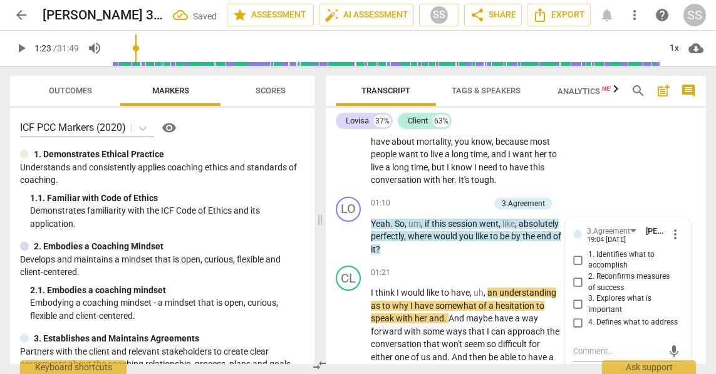
scroll to position [430, 0]
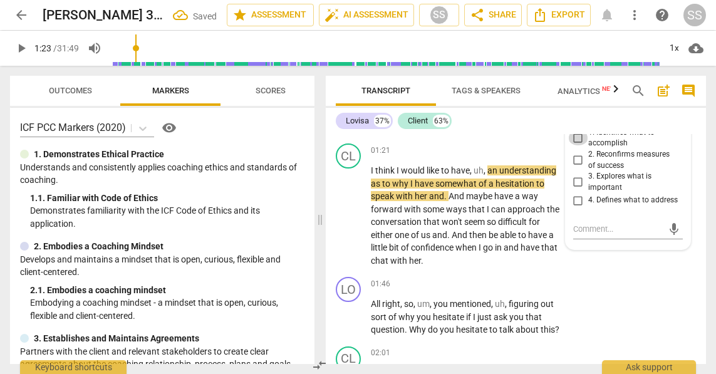
click at [578, 145] on input "1. Identifies what to accomplish" at bounding box center [578, 137] width 20 height 15
checkbox input "true"
click at [595, 272] on div "CL play_arrow pause 01:21 + Add competency keyboard_arrow_right I think I would…" at bounding box center [516, 204] width 380 height 133
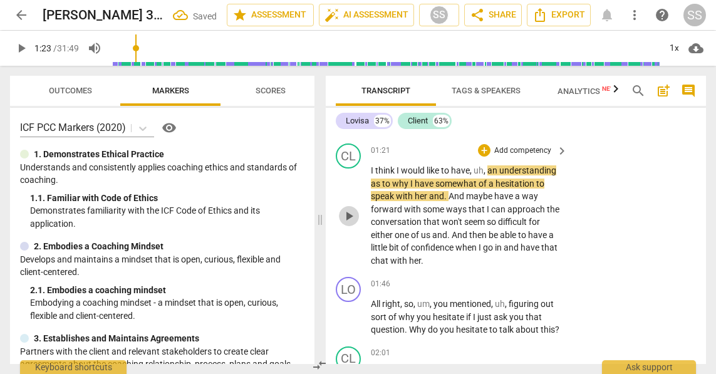
click at [348, 224] on span "play_arrow" at bounding box center [348, 216] width 15 height 15
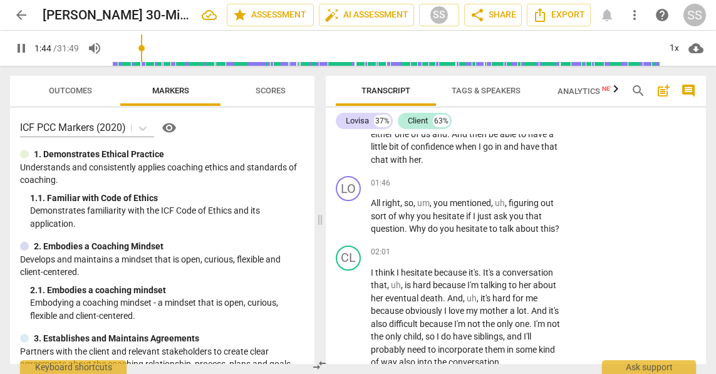
scroll to position [534, 0]
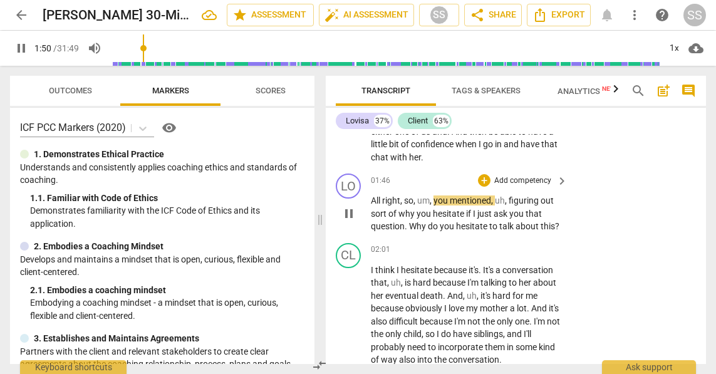
click at [516, 187] on p "Add competency" at bounding box center [523, 180] width 60 height 11
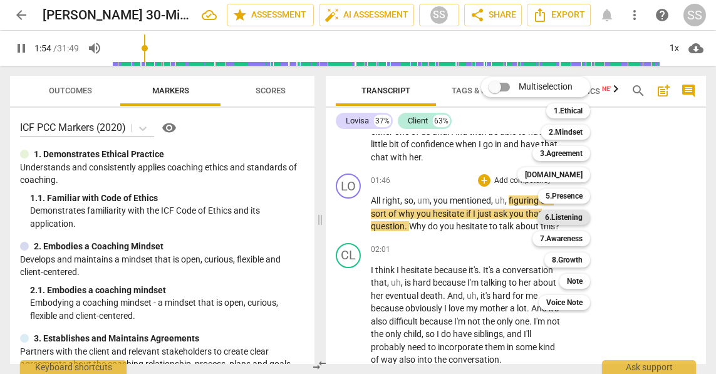
click at [573, 214] on b "6.Listening" at bounding box center [564, 217] width 38 height 15
type input "115"
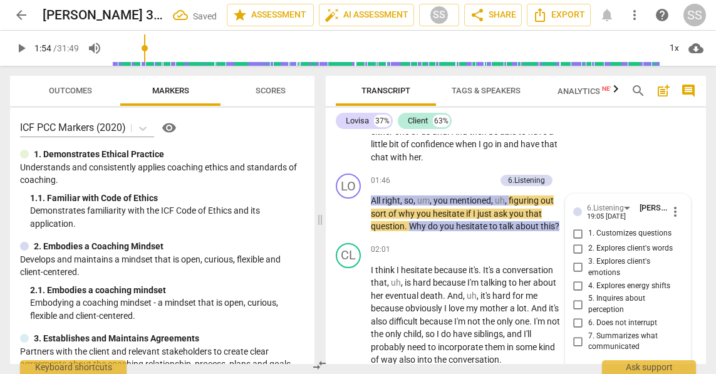
scroll to position [671, 0]
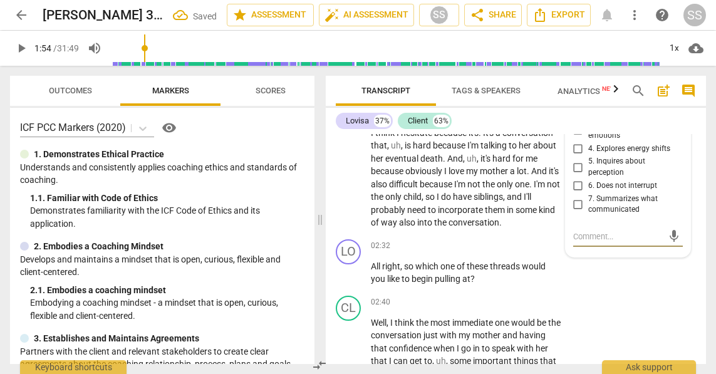
click at [578, 212] on input "7. Summarizes what communicated" at bounding box center [578, 204] width 20 height 15
checkbox input "true"
click at [568, 291] on div "LO play_arrow pause 02:32 + Add competency keyboard_arrow_right All right , so …" at bounding box center [516, 262] width 380 height 56
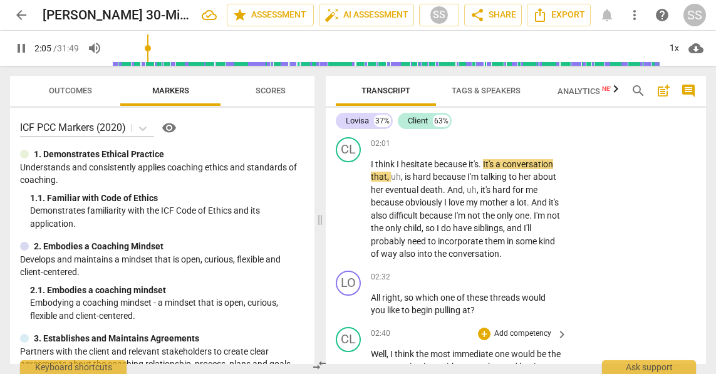
scroll to position [644, 0]
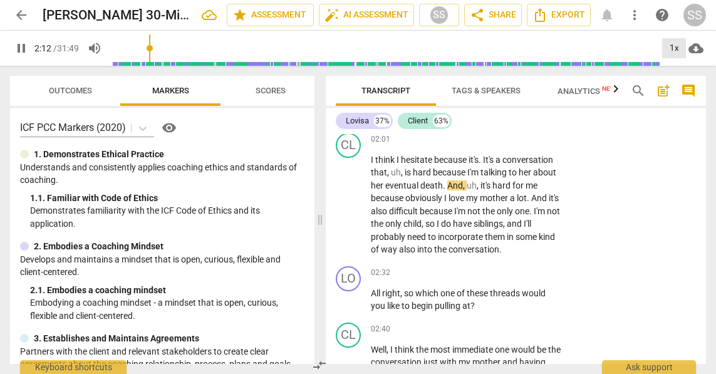
click at [676, 49] on div "1x" at bounding box center [674, 48] width 24 height 20
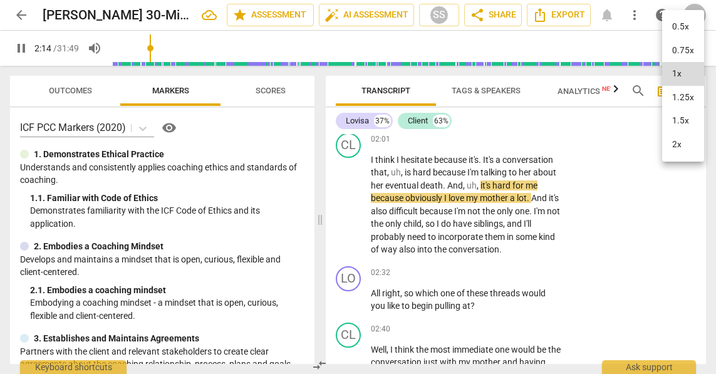
click at [679, 123] on li "1.5x" at bounding box center [683, 121] width 42 height 24
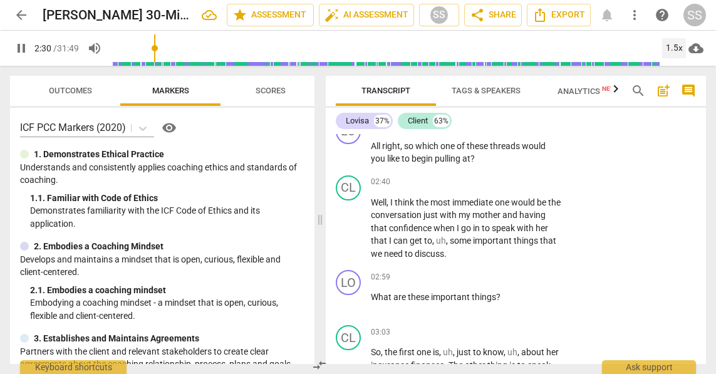
scroll to position [797, 0]
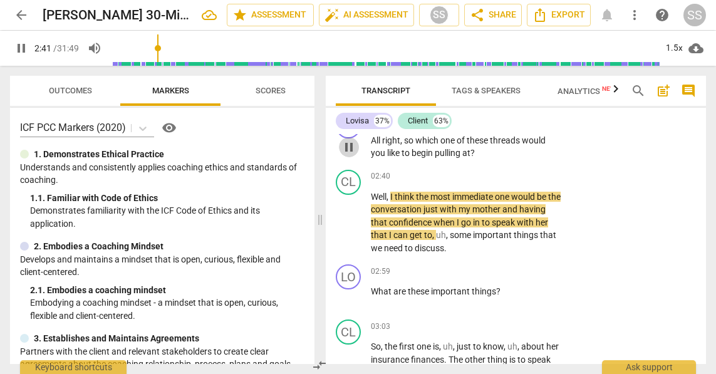
click at [345, 155] on span "pause" at bounding box center [348, 147] width 15 height 15
type input "162"
click at [516, 126] on p "Add competency" at bounding box center [523, 120] width 60 height 11
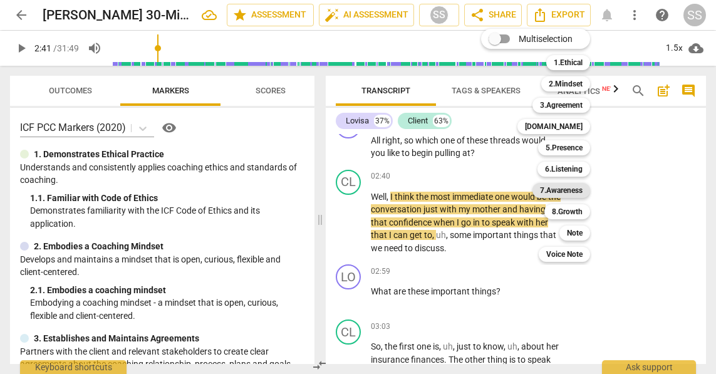
click at [570, 187] on b "7.Awareness" at bounding box center [561, 190] width 43 height 15
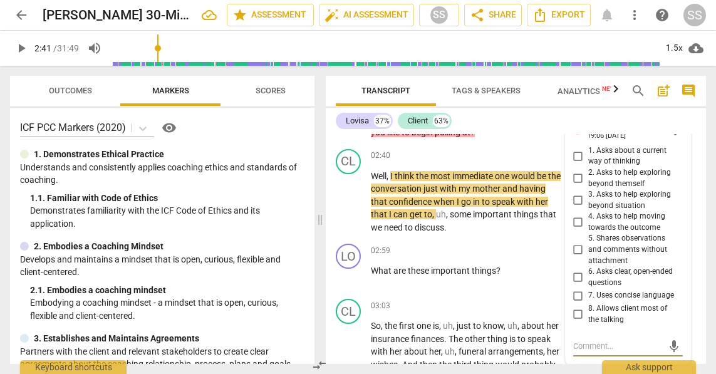
scroll to position [816, 0]
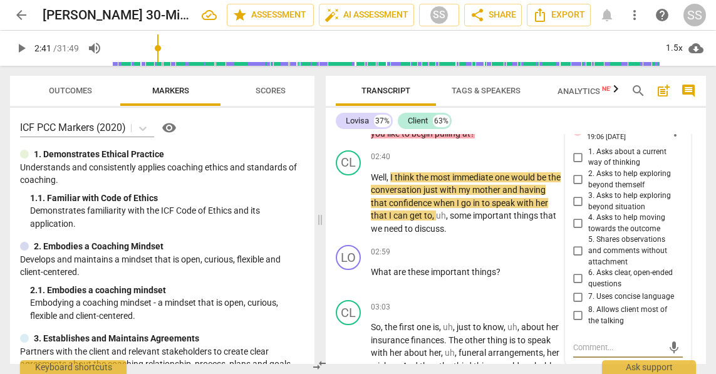
click at [631, 133] on div "7.Awareness" at bounding box center [614, 128] width 54 height 11
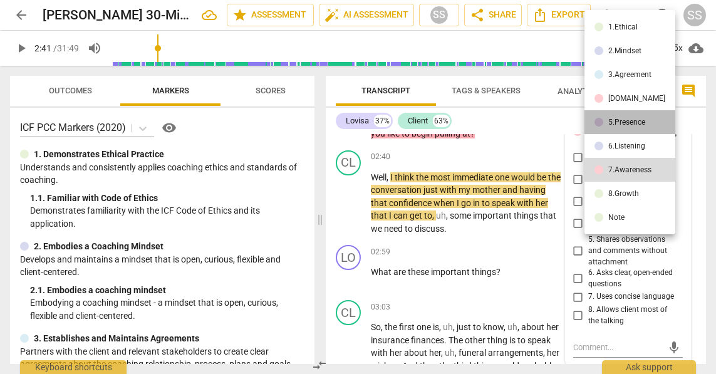
click at [632, 118] on div "5.Presence" at bounding box center [626, 122] width 37 height 8
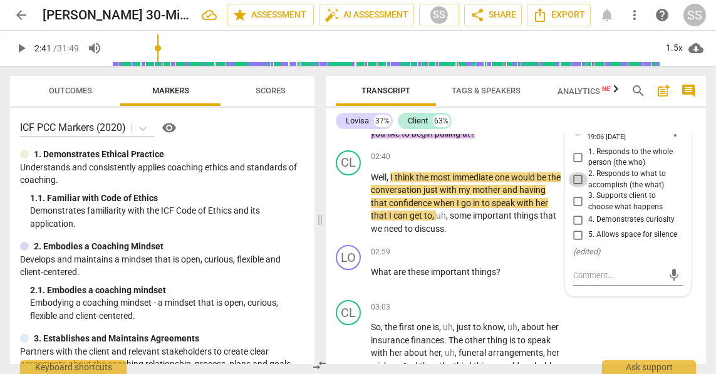
click at [575, 187] on input "2. Responds to what to accomplish (the what)" at bounding box center [578, 179] width 20 height 15
checkbox input "true"
click at [541, 258] on p "Add competency" at bounding box center [523, 252] width 60 height 11
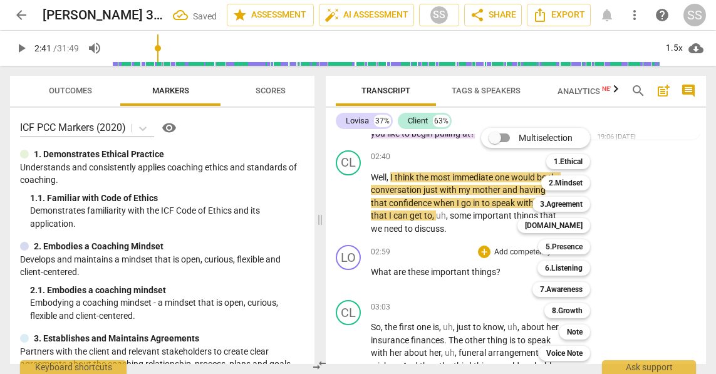
click at [665, 232] on div at bounding box center [358, 187] width 716 height 374
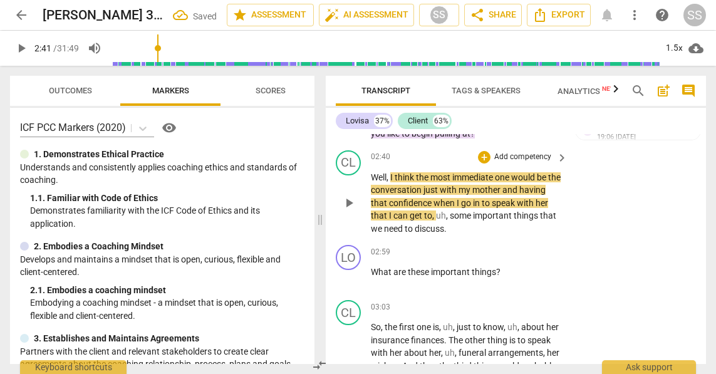
click at [351, 211] on span "play_arrow" at bounding box center [348, 202] width 15 height 15
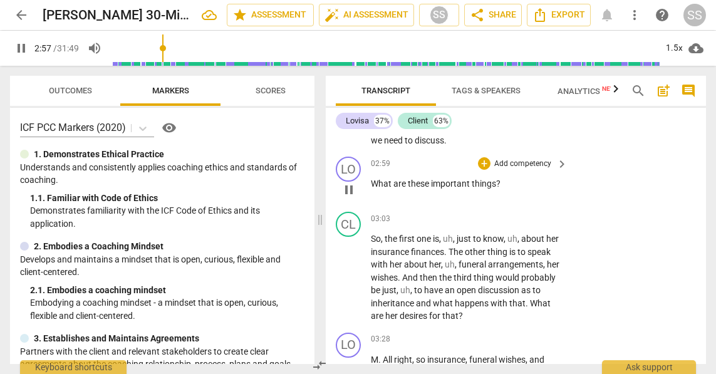
scroll to position [905, 0]
click at [523, 169] on p "Add competency" at bounding box center [523, 163] width 60 height 11
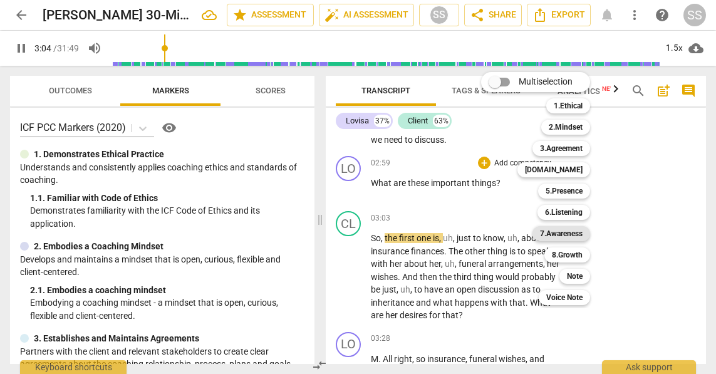
click at [575, 231] on b "7.Awareness" at bounding box center [561, 233] width 43 height 15
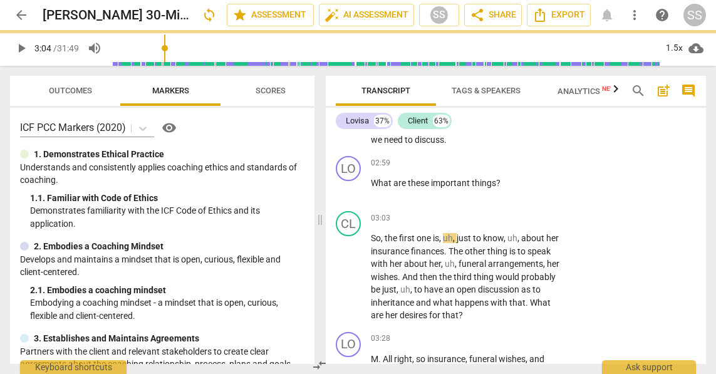
type input "185"
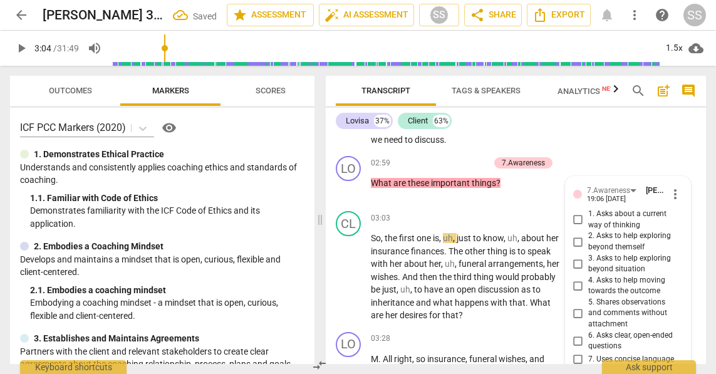
scroll to position [1092, 0]
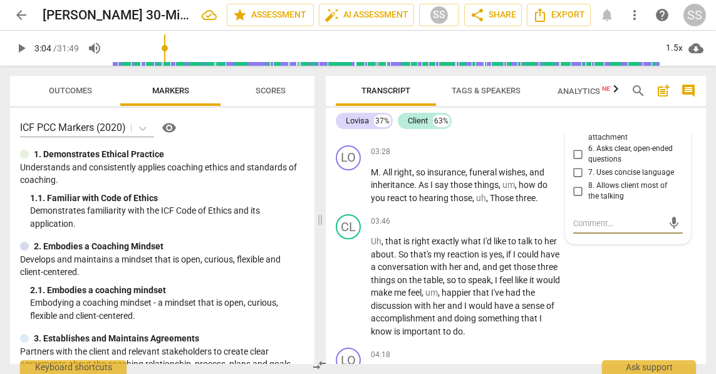
click at [591, 140] on span "5. Shares observations and comments without attachment" at bounding box center [633, 126] width 90 height 33
click at [588, 134] on input "5. Shares observations and comments without attachment" at bounding box center [578, 126] width 20 height 15
click at [591, 140] on span "5. Shares observations and comments without attachment" at bounding box center [633, 126] width 90 height 33
click at [588, 134] on input "5. Shares observations and comments without attachment" at bounding box center [578, 126] width 20 height 15
click at [591, 140] on span "5. Shares observations and comments without attachment" at bounding box center [633, 126] width 90 height 33
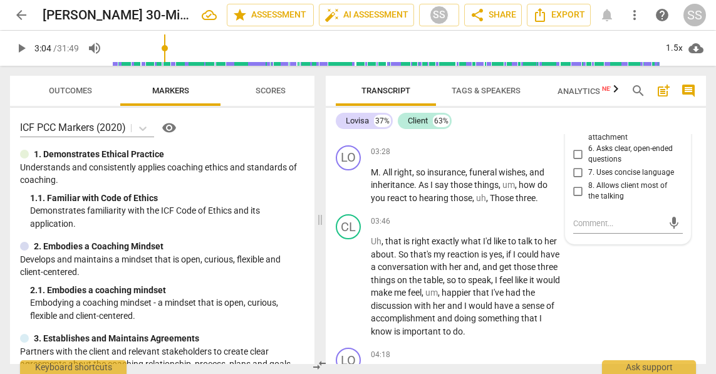
click at [588, 134] on input "5. Shares observations and comments without attachment" at bounding box center [578, 126] width 20 height 15
checkbox input "false"
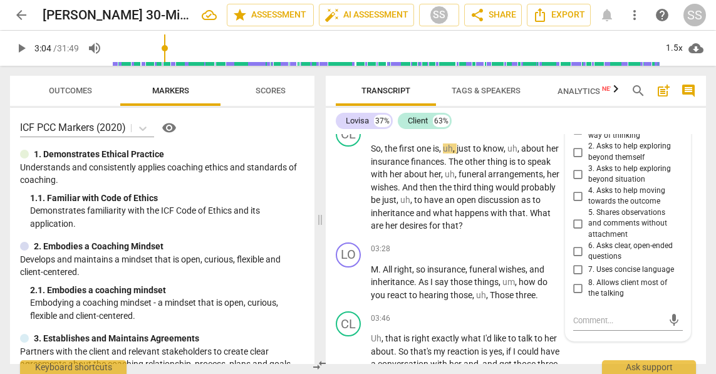
scroll to position [997, 0]
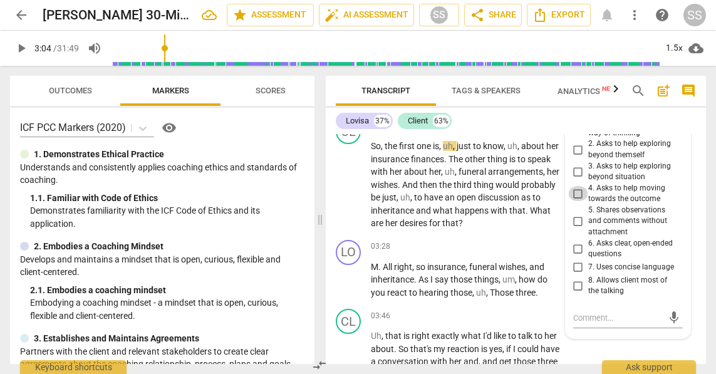
click at [576, 201] on input "4. Asks to help moving towards the outcome" at bounding box center [578, 193] width 20 height 15
checkbox input "true"
click at [531, 109] on div "02:59 + Add competency 7.Awareness keyboard_arrow_right What are these importan…" at bounding box center [470, 86] width 198 height 45
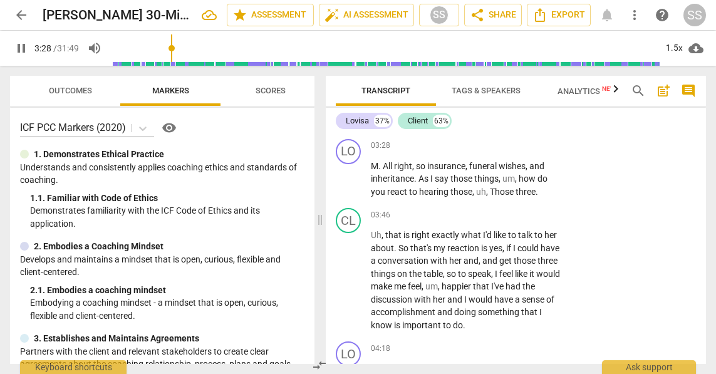
scroll to position [1107, 0]
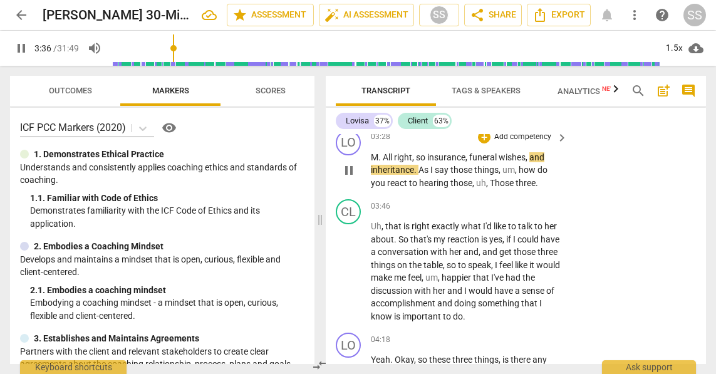
click at [547, 143] on p "Add competency" at bounding box center [523, 137] width 60 height 11
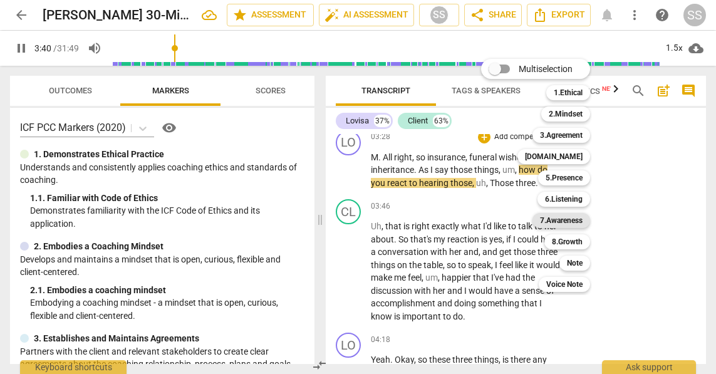
click at [583, 218] on b "7.Awareness" at bounding box center [561, 220] width 43 height 15
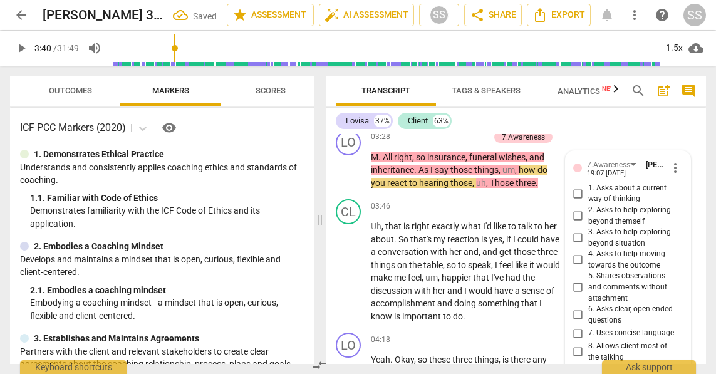
scroll to position [1281, 0]
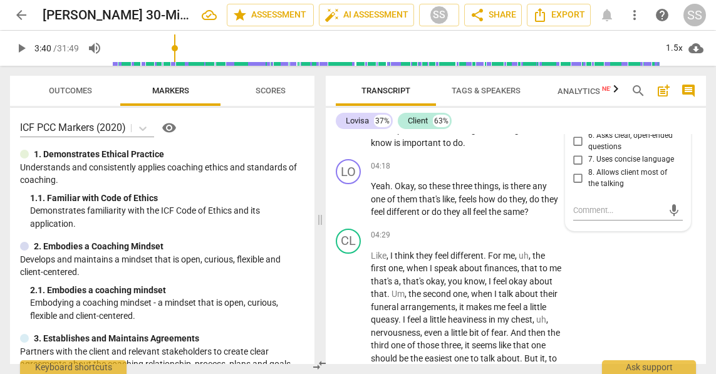
click at [582, 128] on div "Lovisa 37% Client 63%" at bounding box center [516, 120] width 360 height 21
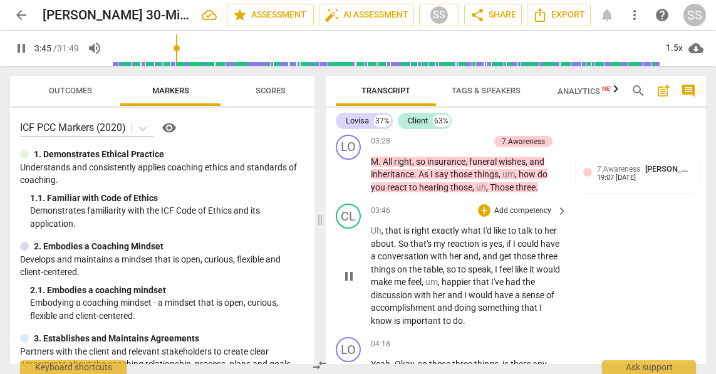
scroll to position [1101, 0]
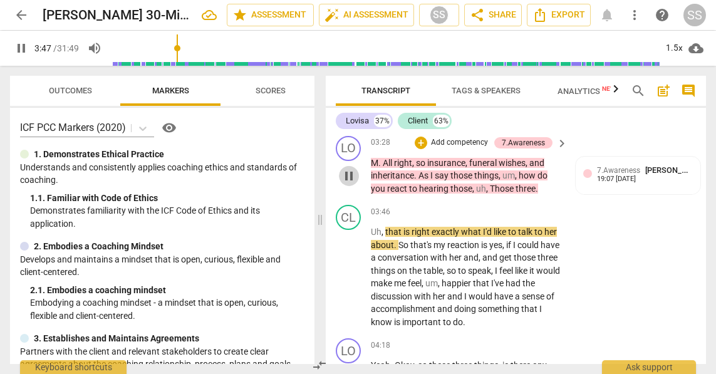
click at [346, 184] on span "pause" at bounding box center [348, 176] width 15 height 15
type input "228"
click at [618, 175] on span "7.Awareness" at bounding box center [618, 170] width 43 height 9
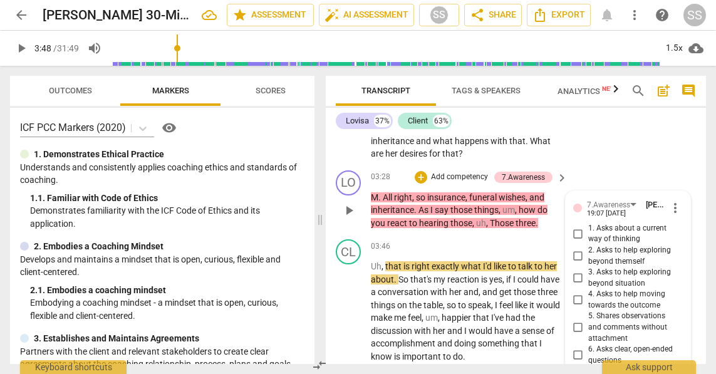
scroll to position [1073, 0]
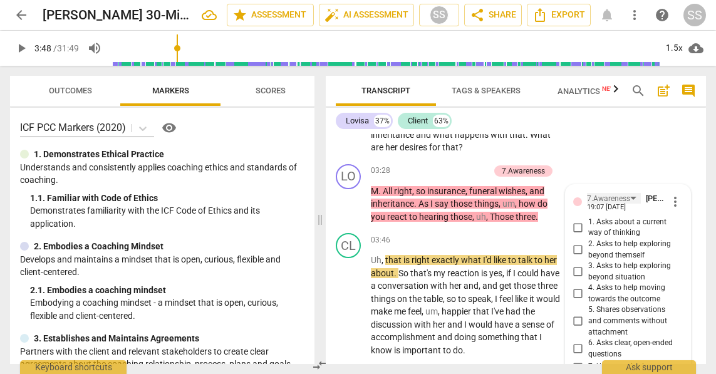
drag, startPoint x: 298, startPoint y: 257, endPoint x: -19, endPoint y: 232, distance: 317.3
click at [0, 0] on html "arrow_back Lovisa Målerin 30-Minute Recording edit star Assessment auto_fix_hi…" at bounding box center [358, 0] width 716 height 0
